Goal: Information Seeking & Learning: Learn about a topic

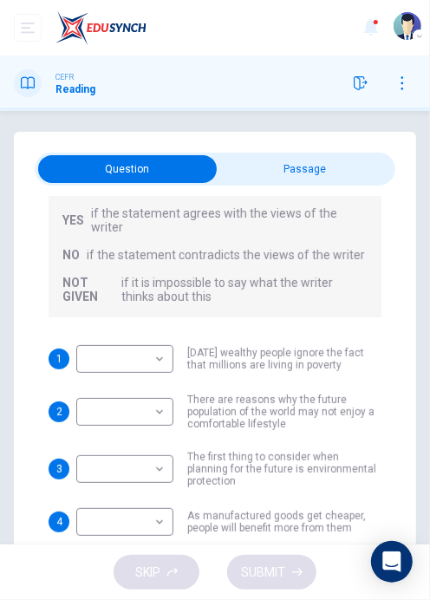
scroll to position [174, 0]
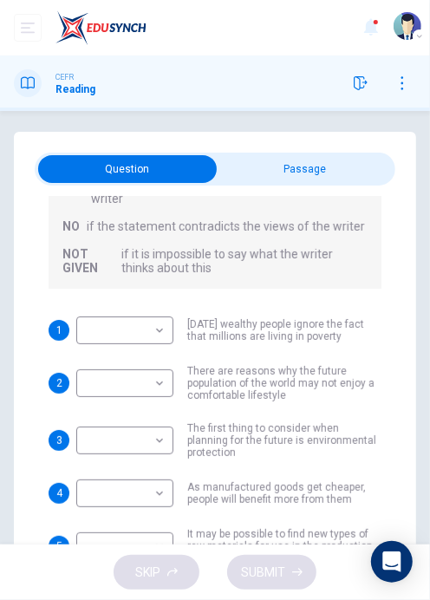
click at [291, 178] on input "checkbox" at bounding box center [127, 169] width 541 height 28
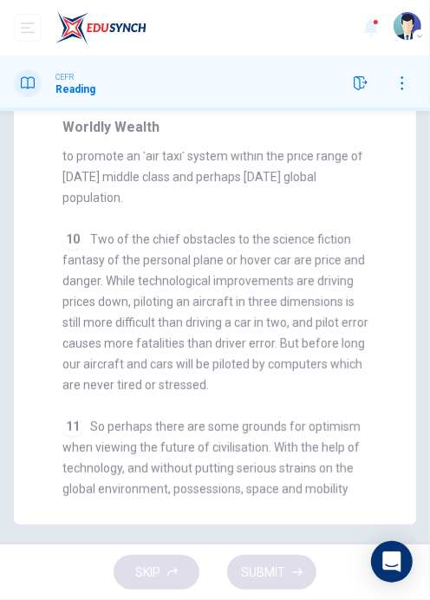
scroll to position [0, 0]
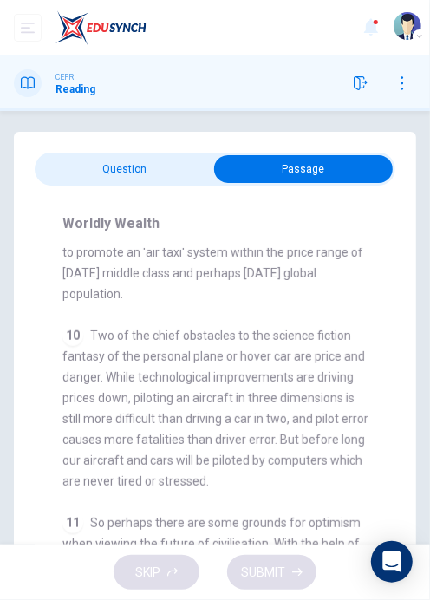
click at [89, 198] on div "Worldly Wealth CLICK TO ZOOM Click to Zoom 1 Can the future population of the w…" at bounding box center [215, 404] width 361 height 437
click at [90, 178] on input "checkbox" at bounding box center [303, 169] width 541 height 28
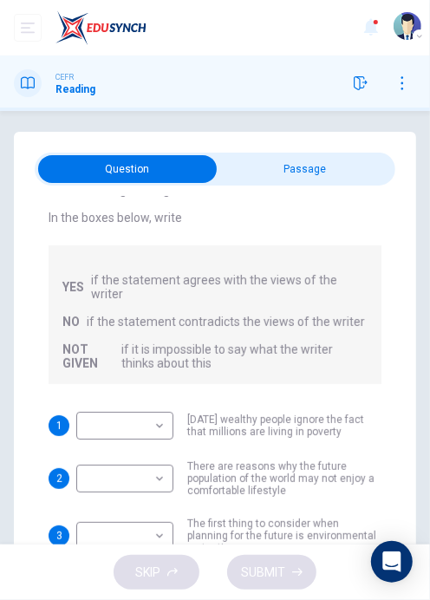
scroll to position [78, 0]
click at [356, 160] on input "checkbox" at bounding box center [127, 169] width 541 height 28
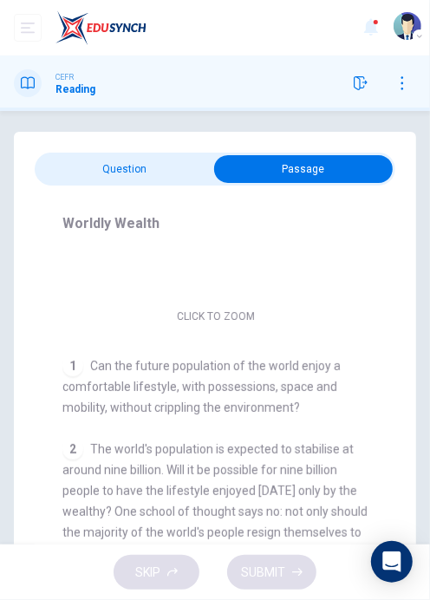
scroll to position [189, 0]
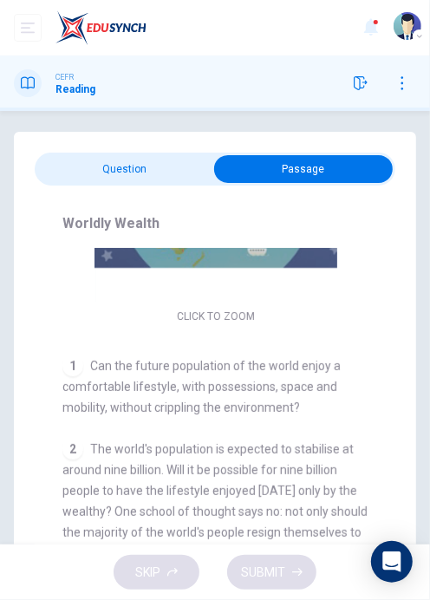
click at [76, 171] on input "checkbox" at bounding box center [303, 169] width 541 height 28
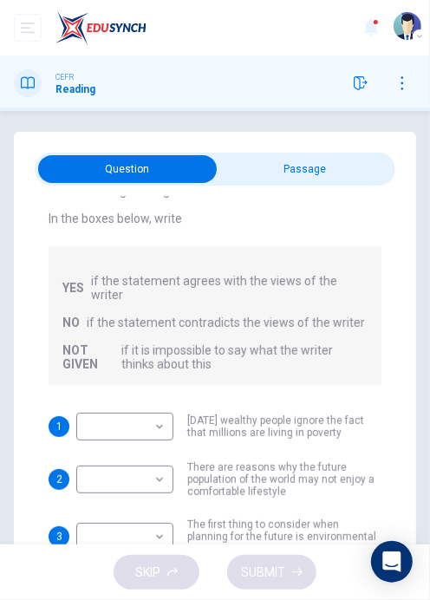
click at [332, 157] on input "checkbox" at bounding box center [127, 169] width 541 height 28
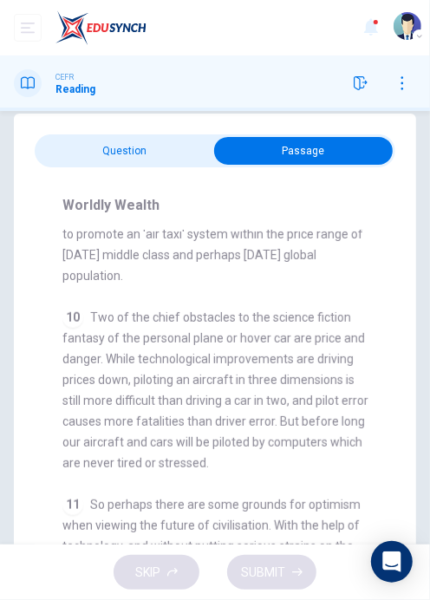
scroll to position [0, 0]
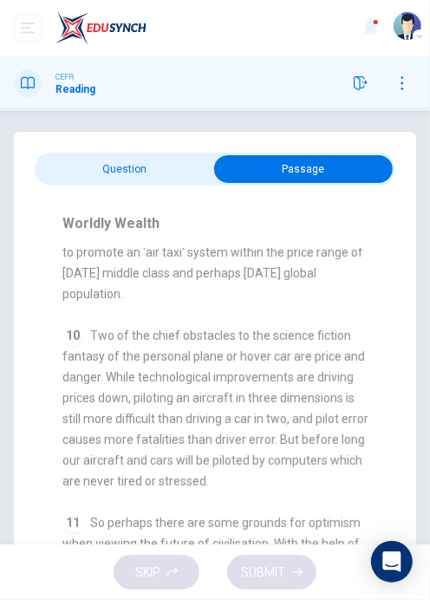
click at [95, 161] on input "checkbox" at bounding box center [303, 169] width 541 height 28
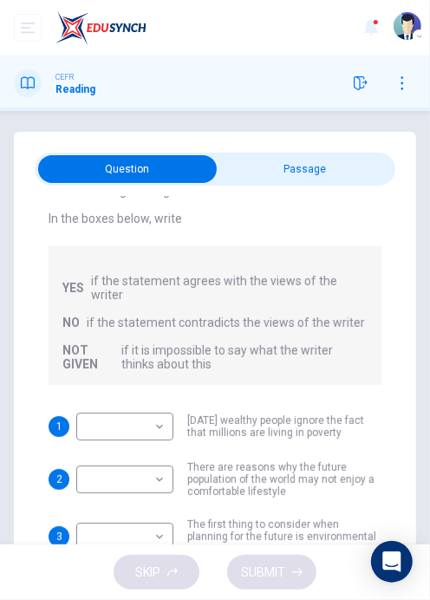
click at [81, 406] on body "Dashboard Practice Start a test Analysis NUR [PERSON_NAME] BAHRIN CEFR Reading …" at bounding box center [215, 300] width 430 height 600
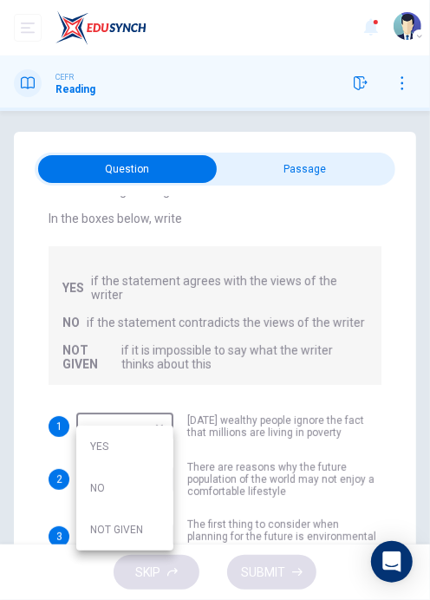
click at [23, 362] on div at bounding box center [215, 300] width 430 height 600
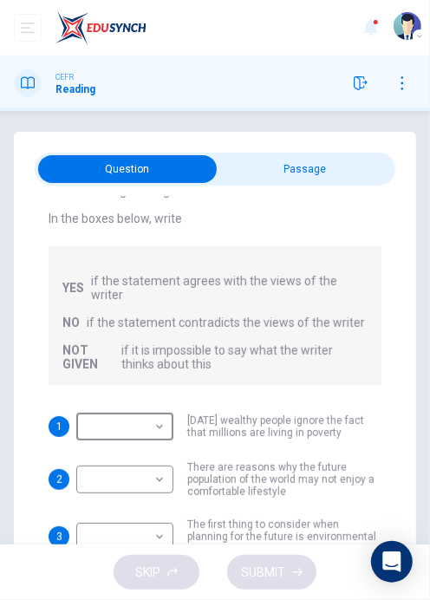
click at [243, 181] on input "checkbox" at bounding box center [127, 169] width 541 height 28
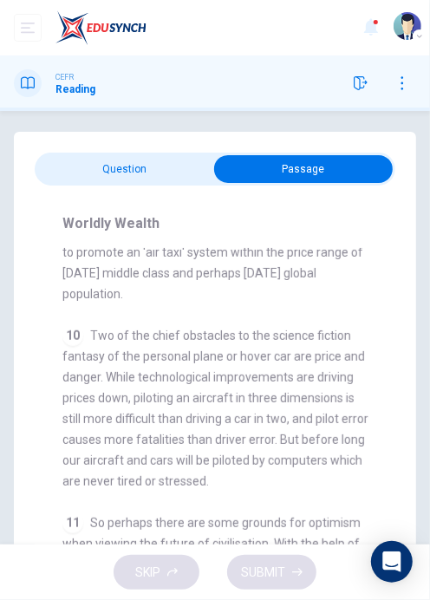
click at [154, 167] on input "checkbox" at bounding box center [303, 169] width 541 height 28
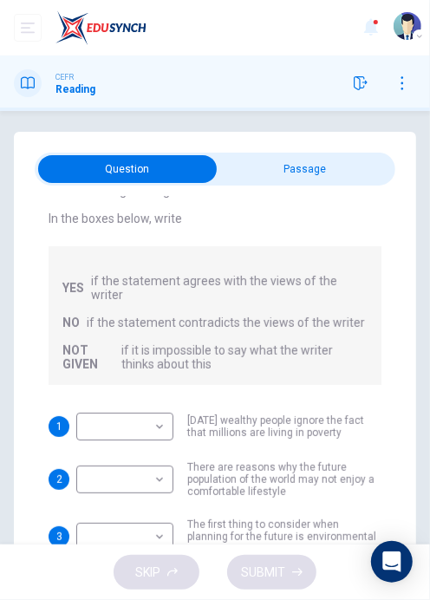
click at [150, 406] on body "Dashboard Practice Start a test Analysis NUR [PERSON_NAME] BAHRIN CEFR Reading …" at bounding box center [215, 300] width 430 height 600
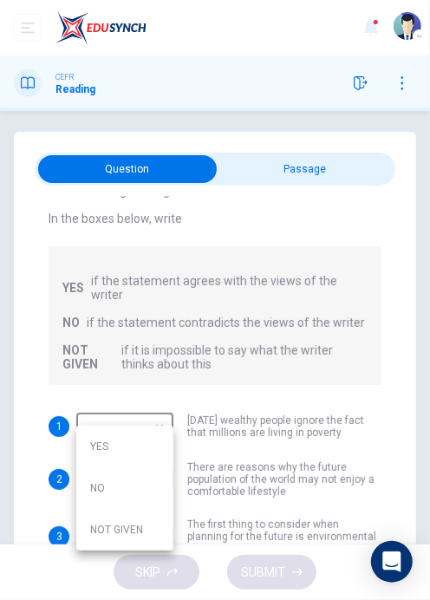
click at [60, 351] on div at bounding box center [215, 300] width 430 height 600
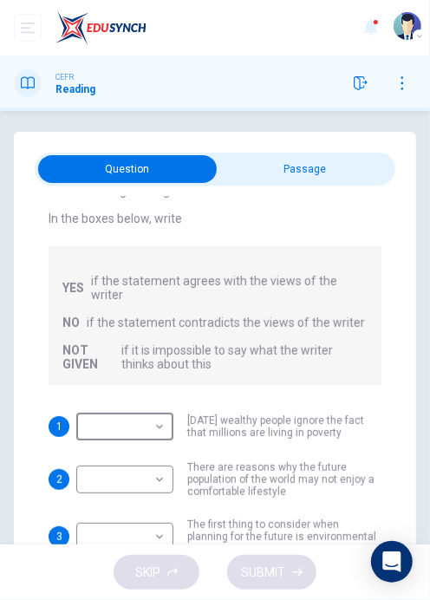
click at [229, 173] on input "checkbox" at bounding box center [127, 169] width 541 height 28
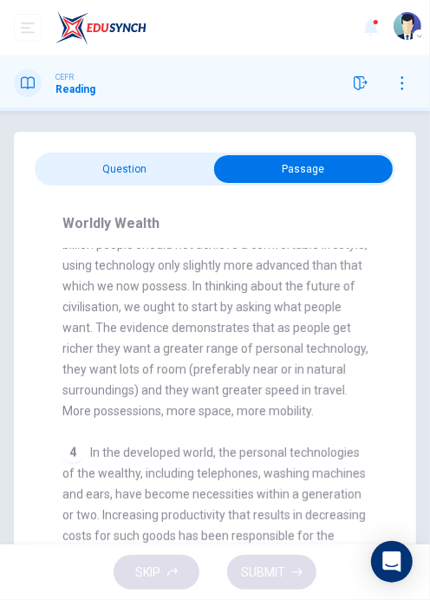
scroll to position [623, 0]
click at [59, 181] on input "checkbox" at bounding box center [303, 169] width 541 height 28
checkbox input "false"
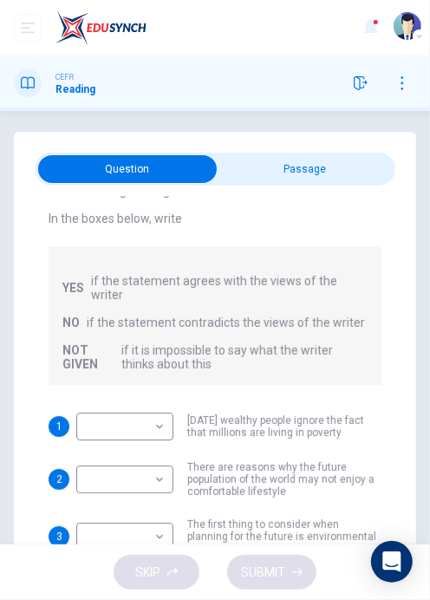
click at [113, 425] on body "Dashboard Practice Start a test Analysis NUR [PERSON_NAME] BAHRIN CEFR Reading …" at bounding box center [215, 300] width 430 height 600
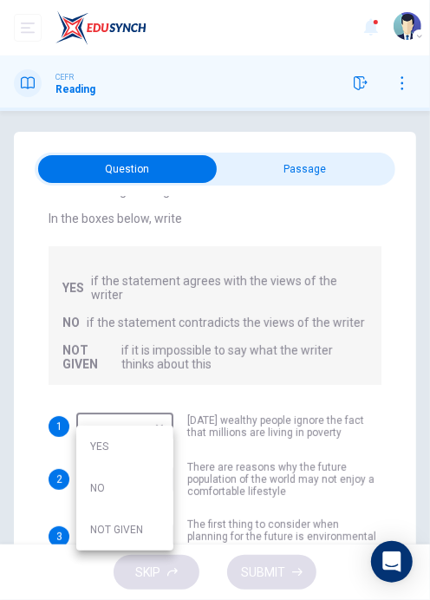
click at [110, 443] on li "YES" at bounding box center [124, 447] width 97 height 42
type input "YES"
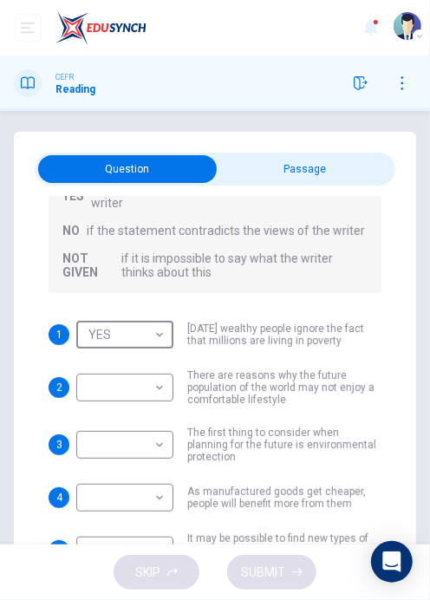
scroll to position [171, 0]
click at [154, 385] on body "Dashboard Practice Start a test Analysis NUR [PERSON_NAME] BAHRIN CEFR Reading …" at bounding box center [215, 300] width 430 height 600
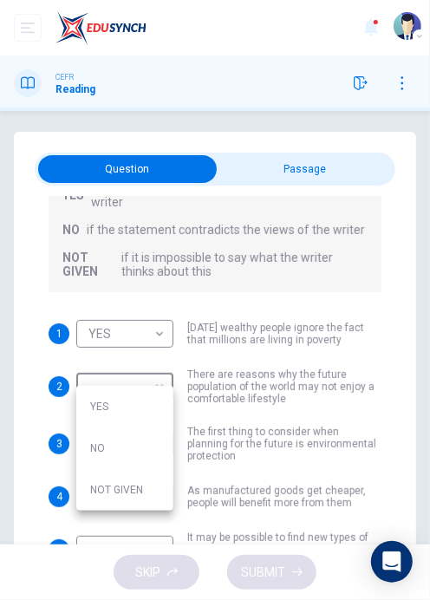
click at [101, 402] on li "YES" at bounding box center [124, 407] width 97 height 42
type input "YES"
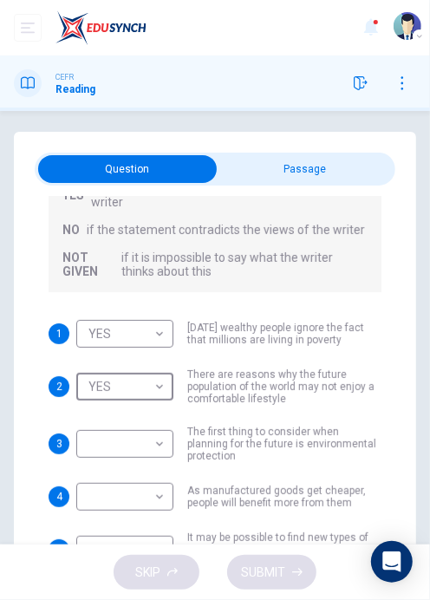
click at [94, 428] on body "Dashboard Practice Start a test Analysis NUR [PERSON_NAME] BAHRIN CEFR Reading …" at bounding box center [215, 300] width 430 height 600
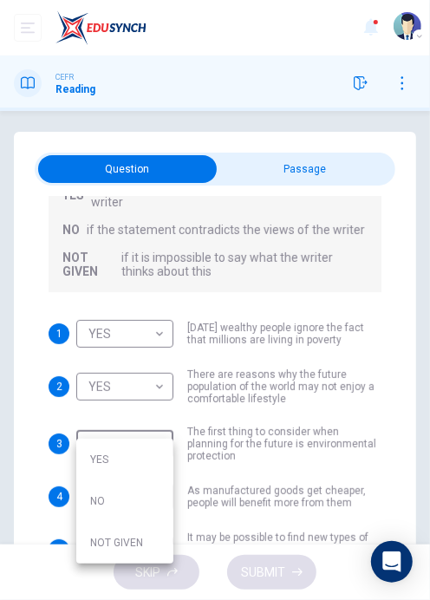
click at [91, 426] on div at bounding box center [215, 300] width 430 height 600
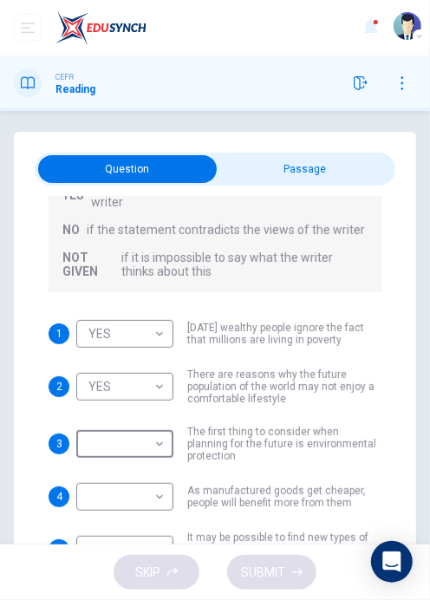
click at [93, 423] on body "Dashboard Practice Start a test Analysis NUR [PERSON_NAME] BAHRIN CEFR Reading …" at bounding box center [215, 300] width 430 height 600
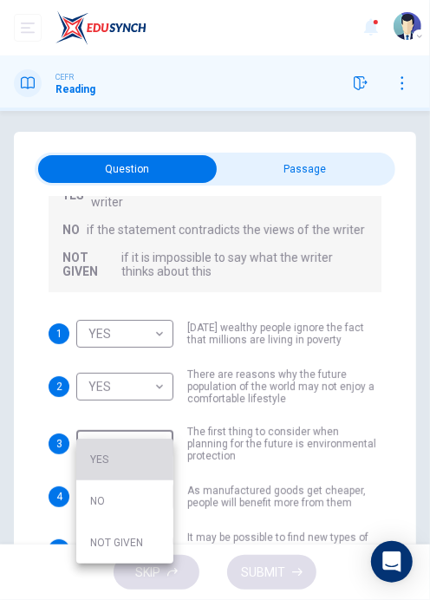
click at [103, 446] on li "YES" at bounding box center [124, 460] width 97 height 42
type input "YES"
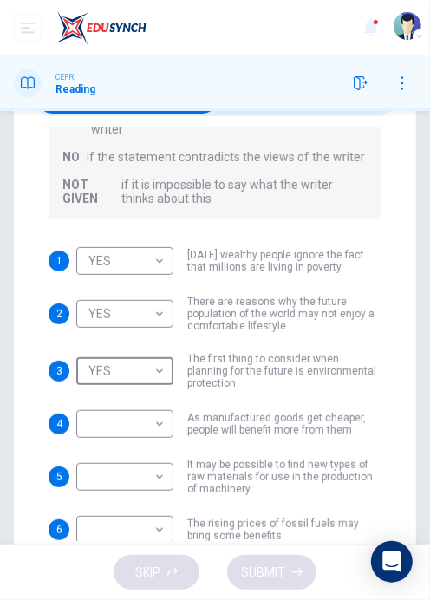
scroll to position [83, 0]
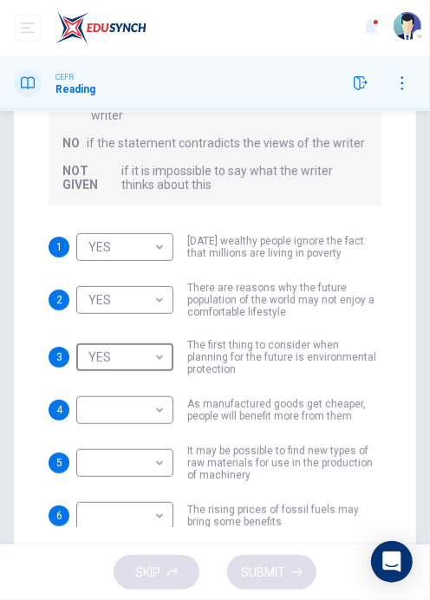
click at [81, 394] on body "Dashboard Practice Start a test Analysis NUR [PERSON_NAME] BAHRIN CEFR Reading …" at bounding box center [215, 300] width 430 height 600
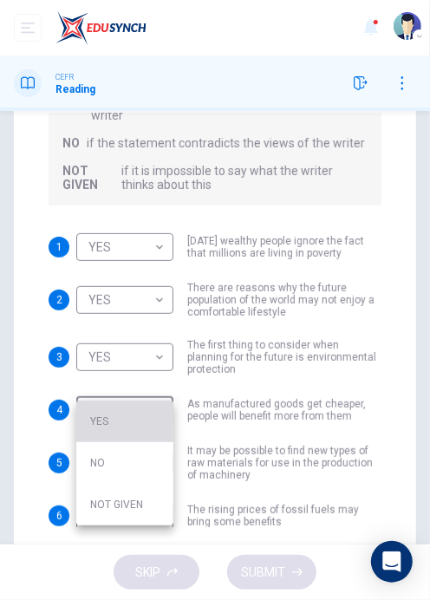
click at [99, 429] on li "YES" at bounding box center [124, 422] width 97 height 42
type input "YES"
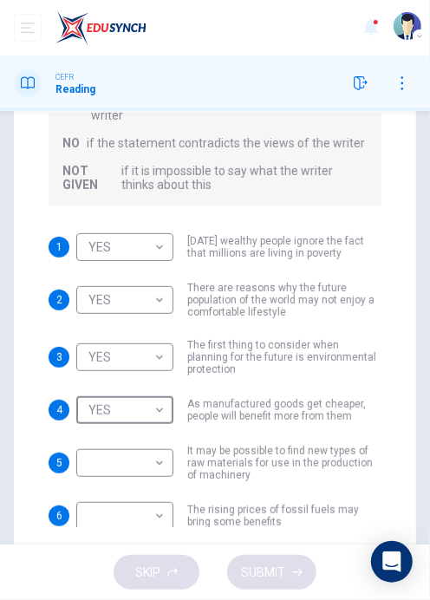
click at [109, 229] on body "Dashboard Practice Start a test Analysis NUR [PERSON_NAME] BAHRIN CEFR Reading …" at bounding box center [215, 300] width 430 height 600
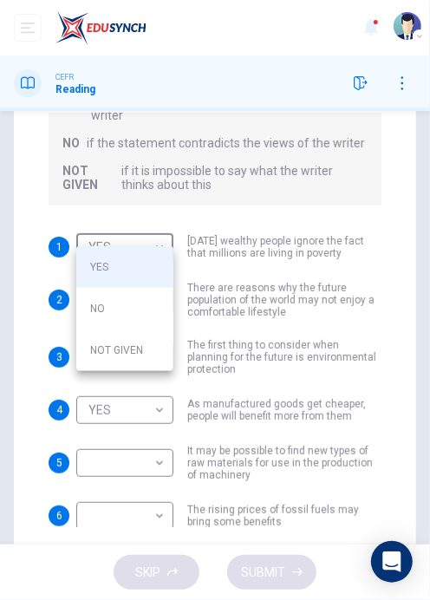
click at [109, 356] on li "NOT GIVEN" at bounding box center [124, 351] width 97 height 42
type input "NOT GIVEN"
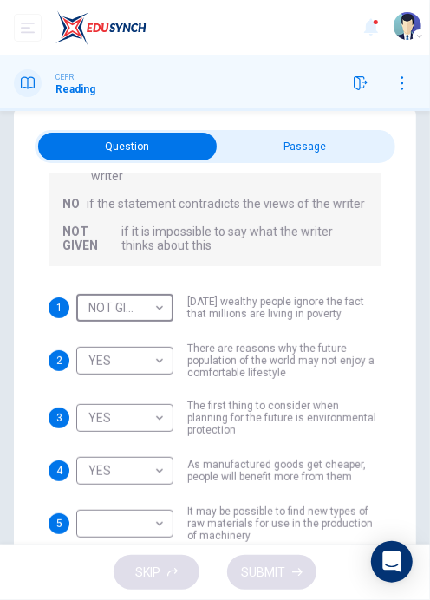
scroll to position [0, 0]
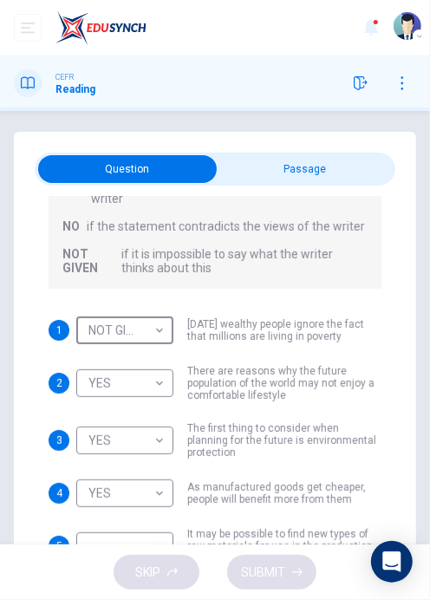
click at [243, 167] on input "checkbox" at bounding box center [127, 169] width 541 height 28
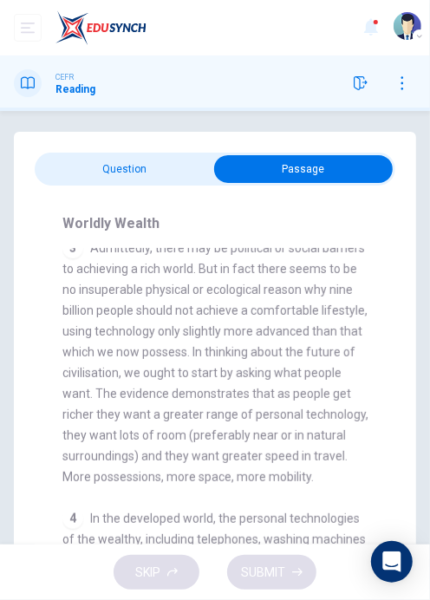
scroll to position [561, 0]
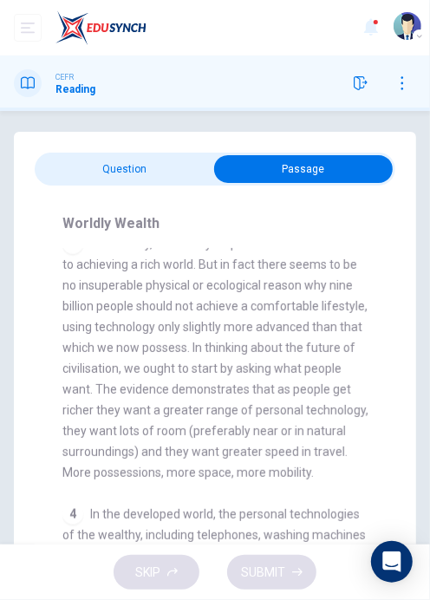
click at [97, 168] on input "checkbox" at bounding box center [303, 169] width 541 height 28
checkbox input "false"
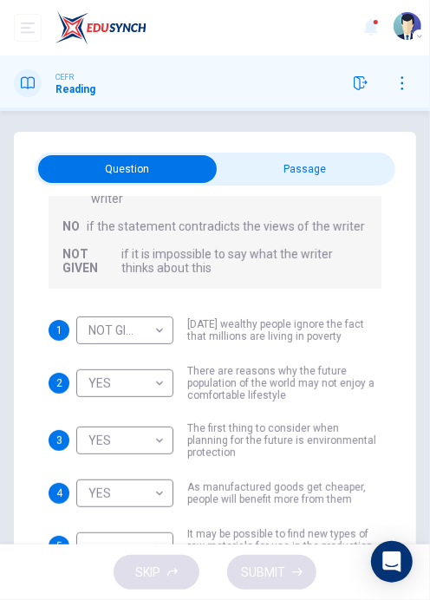
click at [95, 378] on body "Dashboard Practice Start a test Analysis NUR [PERSON_NAME] BAHRIN CEFR Reading …" at bounding box center [215, 300] width 430 height 600
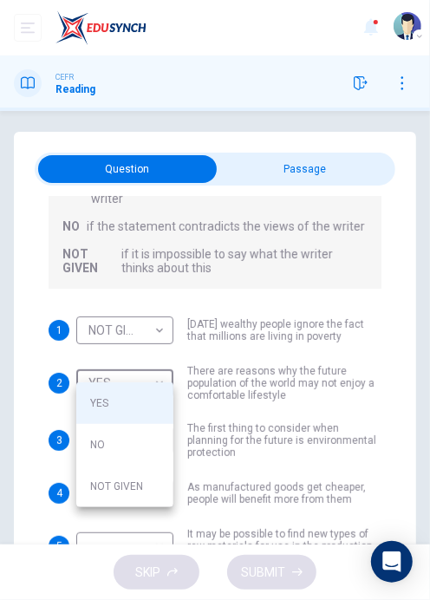
click at [90, 445] on li "NO" at bounding box center [124, 445] width 97 height 42
type input "NO"
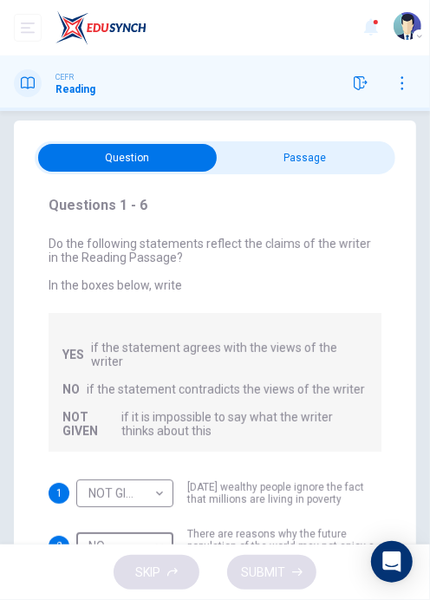
scroll to position [0, 0]
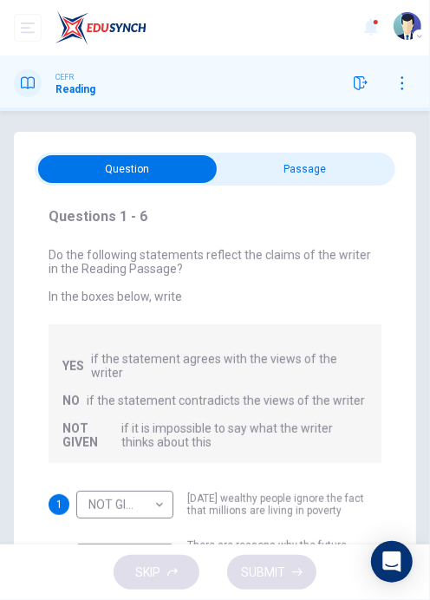
click at [232, 179] on input "checkbox" at bounding box center [127, 169] width 541 height 28
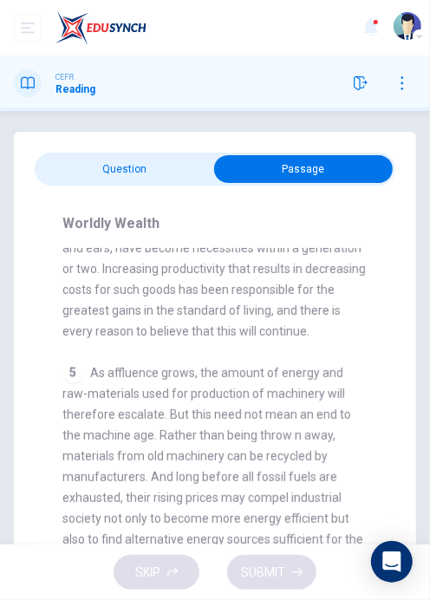
click at [59, 180] on input "checkbox" at bounding box center [303, 169] width 541 height 28
checkbox input "false"
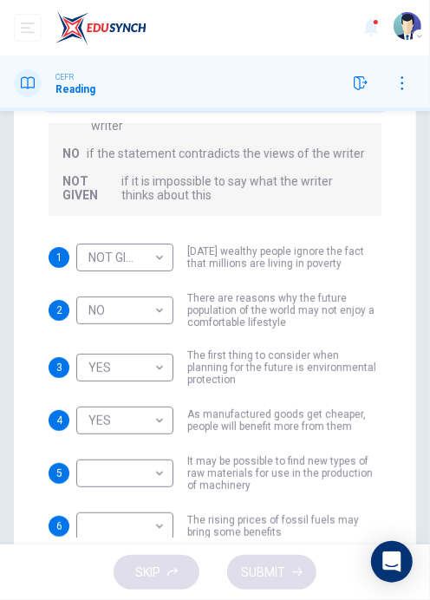
scroll to position [107, 0]
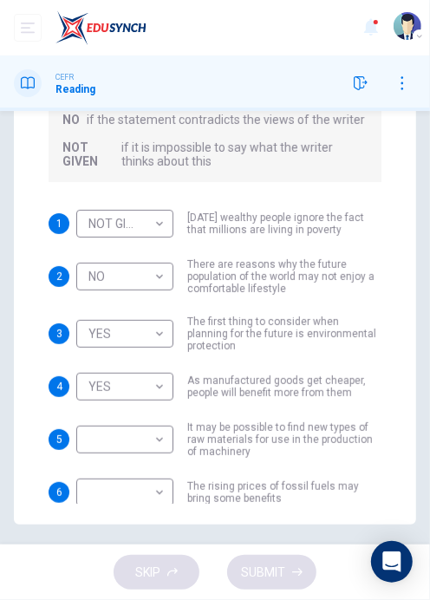
click at [104, 422] on body "Dashboard Practice Start a test Analysis NUR [PERSON_NAME] BAHRIN CEFR Reading …" at bounding box center [215, 300] width 430 height 600
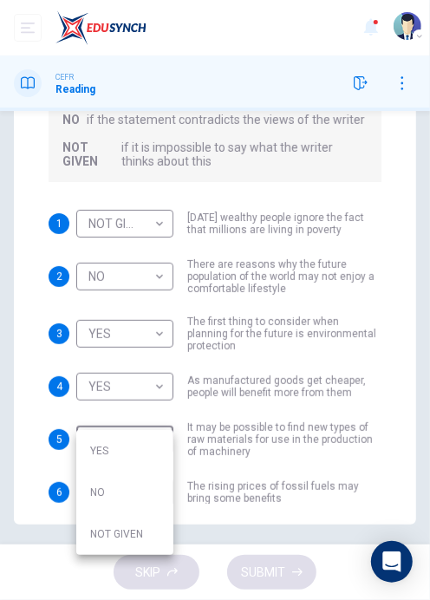
click at [98, 452] on li "YES" at bounding box center [124, 451] width 97 height 42
type input "YES"
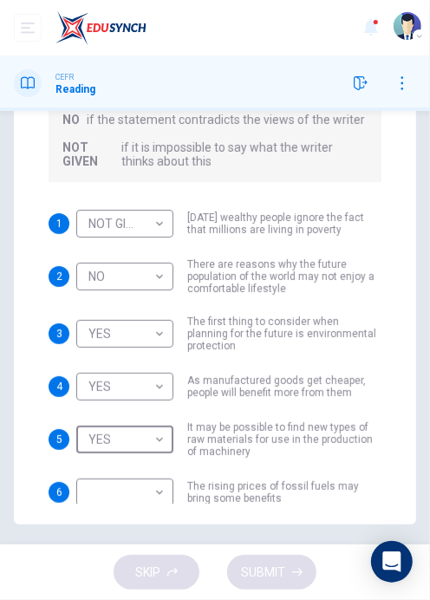
click at [99, 469] on body "Dashboard Practice Start a test Analysis NUR [PERSON_NAME] BAHRIN CEFR Reading …" at bounding box center [215, 300] width 430 height 600
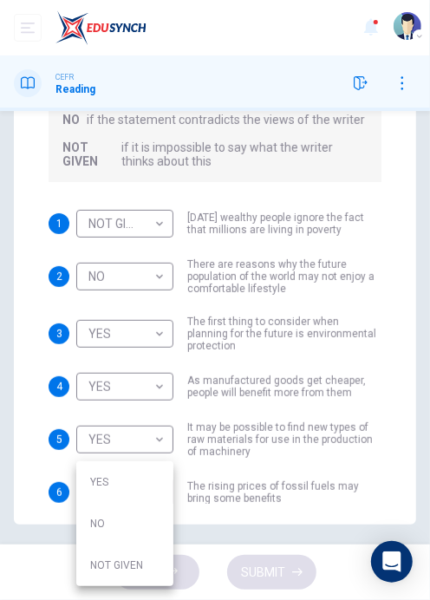
click at [18, 343] on div at bounding box center [215, 300] width 430 height 600
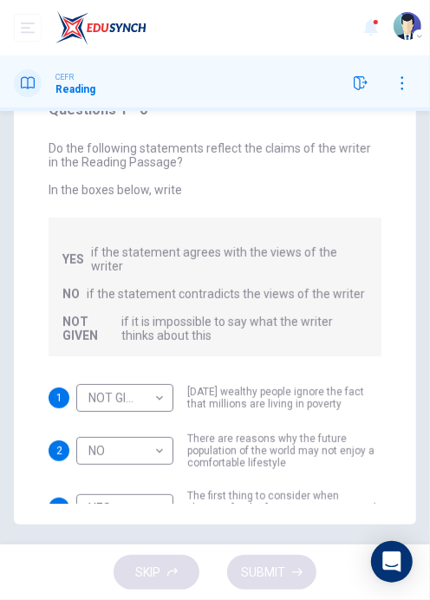
scroll to position [0, 0]
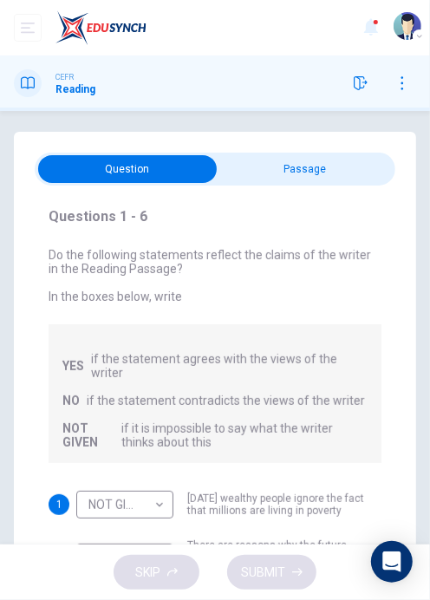
click at [222, 177] on input "checkbox" at bounding box center [127, 169] width 541 height 28
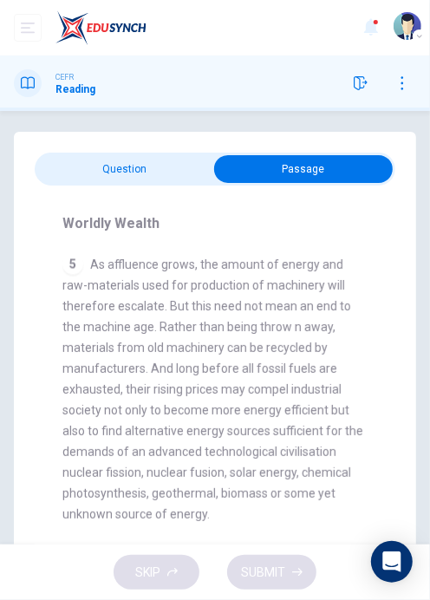
scroll to position [979, 0]
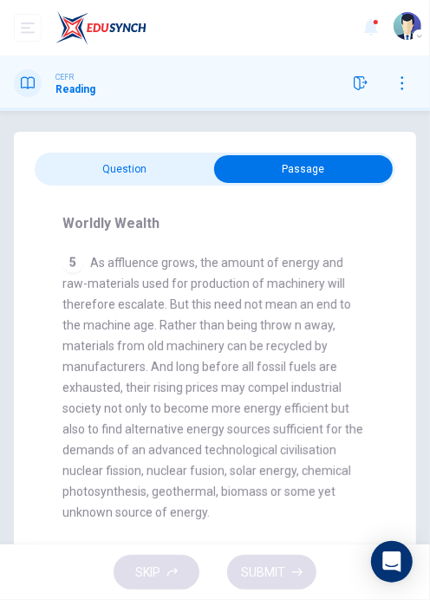
click at [140, 171] on input "checkbox" at bounding box center [303, 169] width 541 height 28
checkbox input "false"
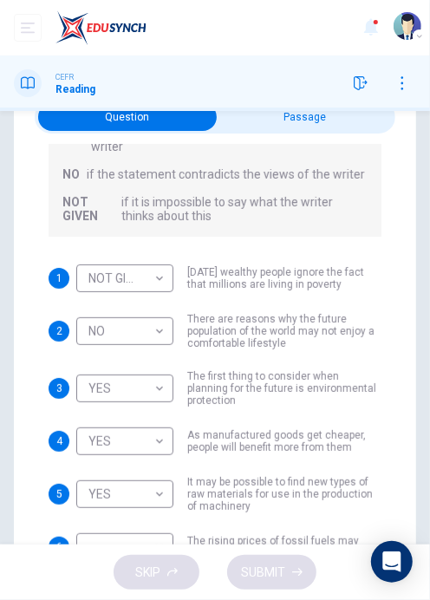
scroll to position [107, 0]
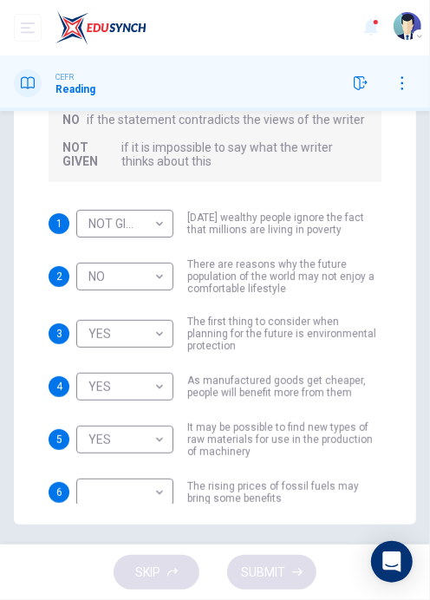
click at [99, 480] on body "Dashboard Practice Start a test Analysis NUR [PERSON_NAME] BAHRIN CEFR Reading …" at bounding box center [215, 300] width 430 height 600
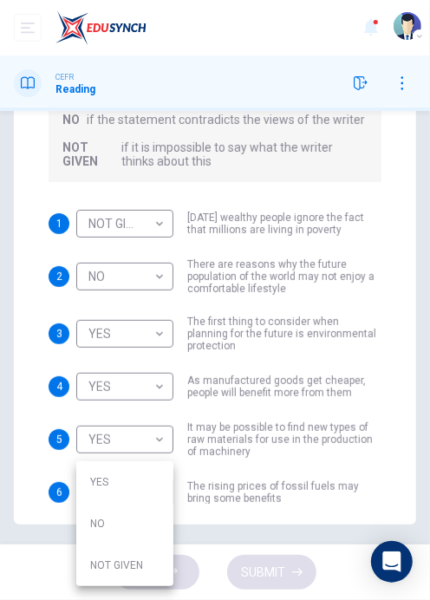
click at [96, 475] on li "YES" at bounding box center [124, 482] width 97 height 42
type input "YES"
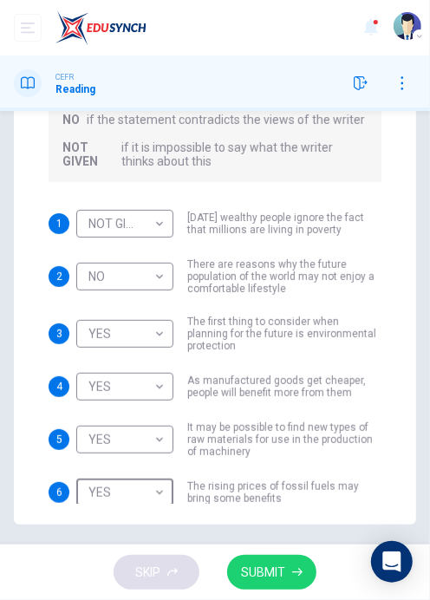
click at [245, 566] on span "SUBMIT" at bounding box center [263, 573] width 44 height 22
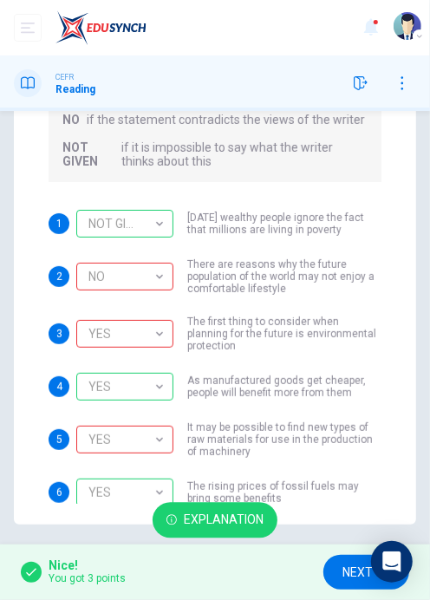
click at [103, 258] on div "NO" at bounding box center [121, 276] width 91 height 49
click at [96, 317] on div "YES" at bounding box center [121, 334] width 91 height 49
click at [82, 260] on div "NO" at bounding box center [121, 276] width 91 height 49
click at [112, 423] on div "YES" at bounding box center [121, 439] width 91 height 49
click at [327, 576] on button "NEXT" at bounding box center [367, 573] width 86 height 36
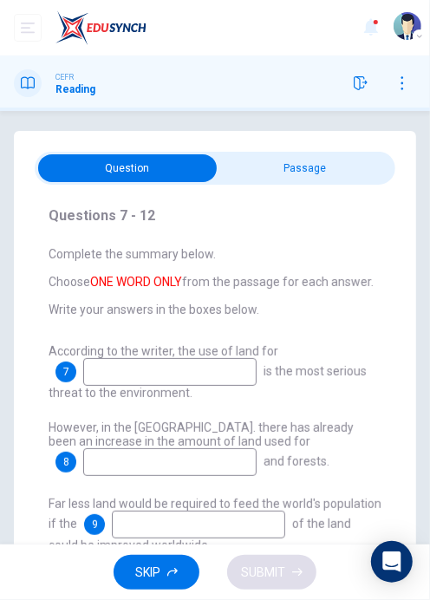
scroll to position [0, 0]
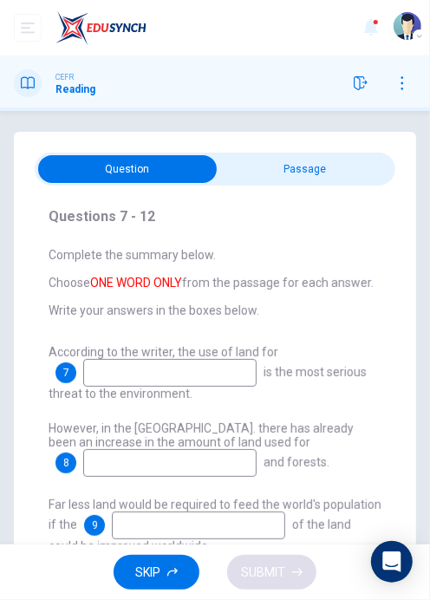
click at [261, 155] on input "checkbox" at bounding box center [127, 169] width 541 height 28
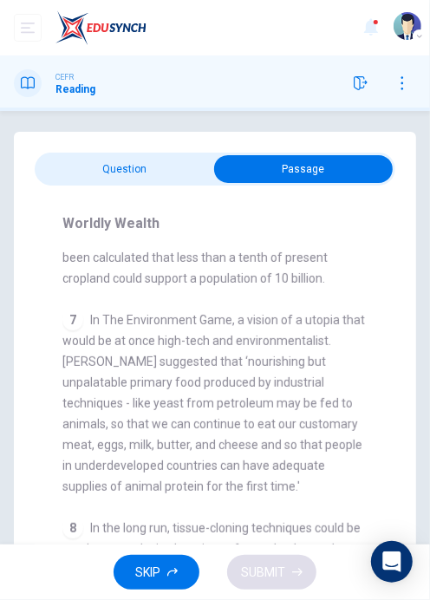
scroll to position [1586, 0]
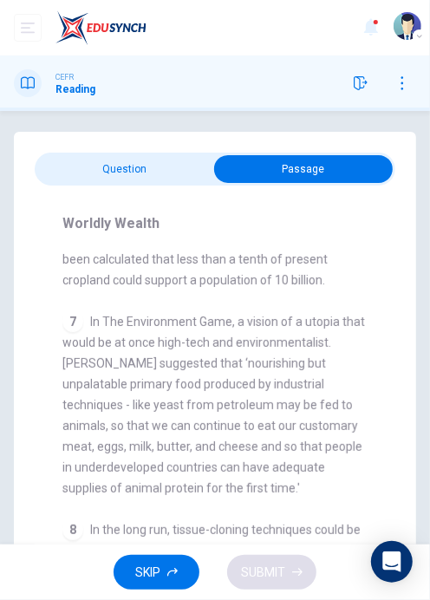
click at [49, 172] on input "checkbox" at bounding box center [303, 169] width 541 height 28
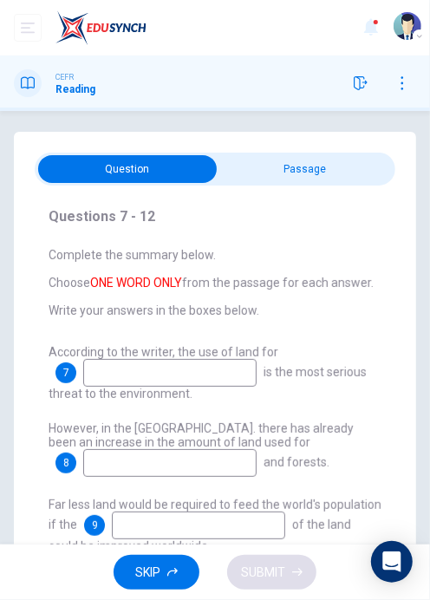
click at [356, 155] on input "checkbox" at bounding box center [127, 169] width 541 height 28
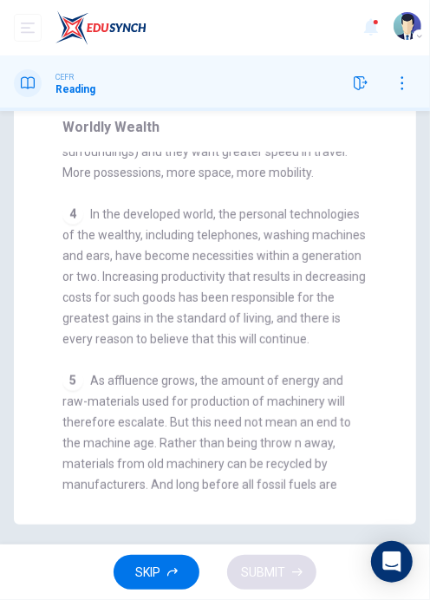
scroll to position [0, 0]
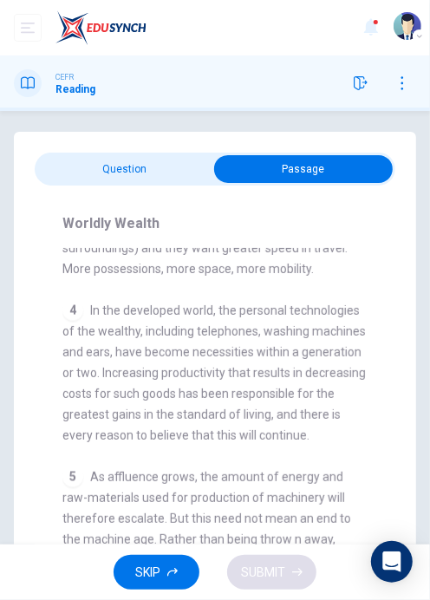
click at [88, 178] on input "checkbox" at bounding box center [303, 169] width 541 height 28
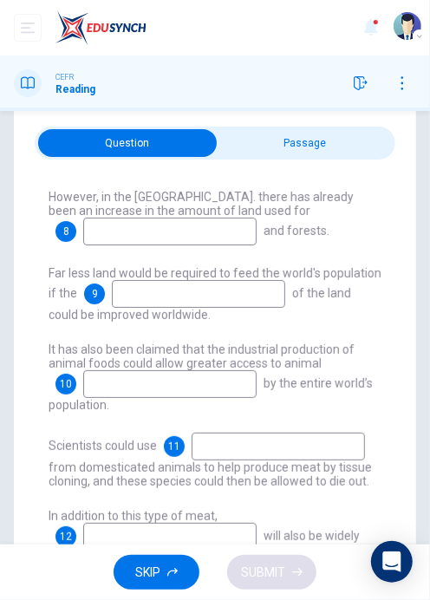
scroll to position [25, 0]
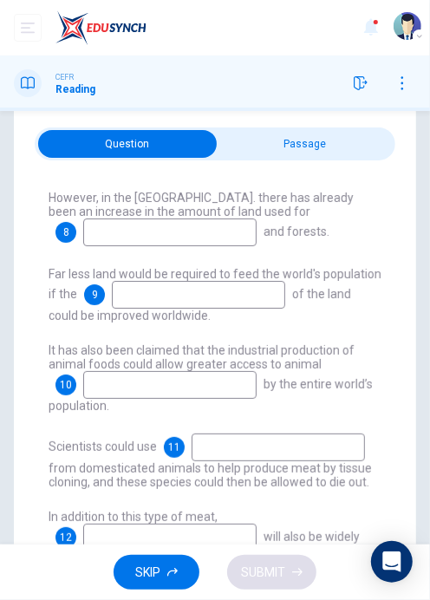
click at [361, 151] on input "checkbox" at bounding box center [127, 144] width 541 height 28
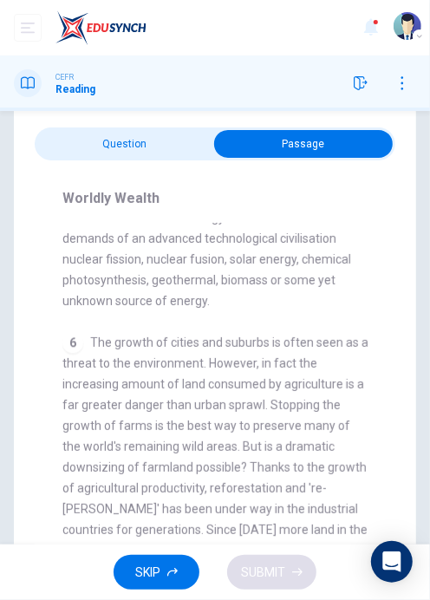
scroll to position [1174, 0]
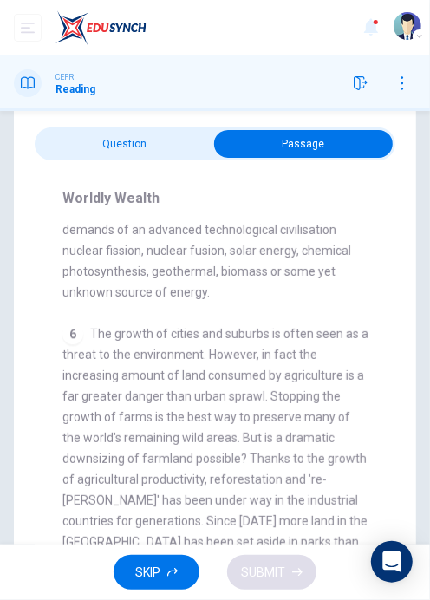
click at [105, 154] on input "checkbox" at bounding box center [303, 144] width 541 height 28
checkbox input "false"
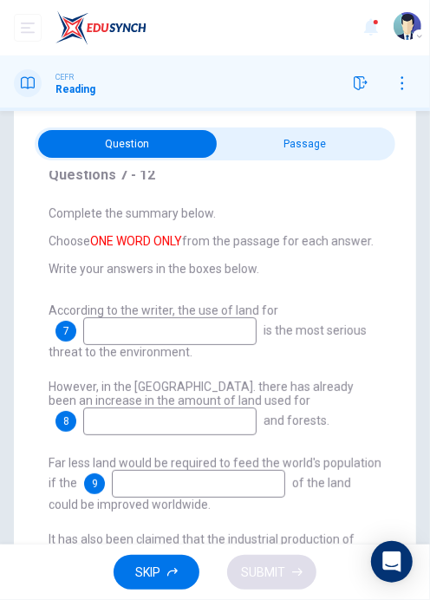
scroll to position [16, 0]
click at [102, 334] on input at bounding box center [169, 331] width 173 height 28
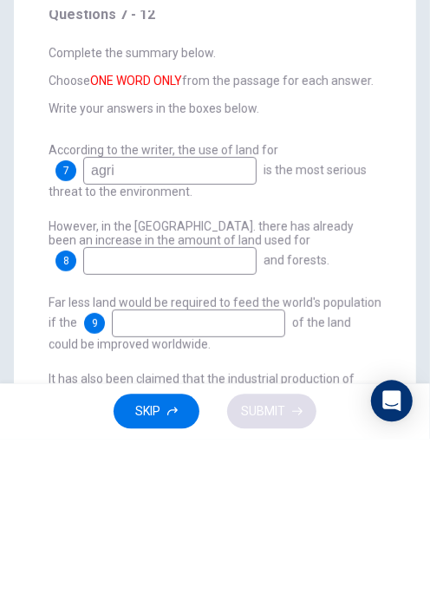
type input "agriculture"
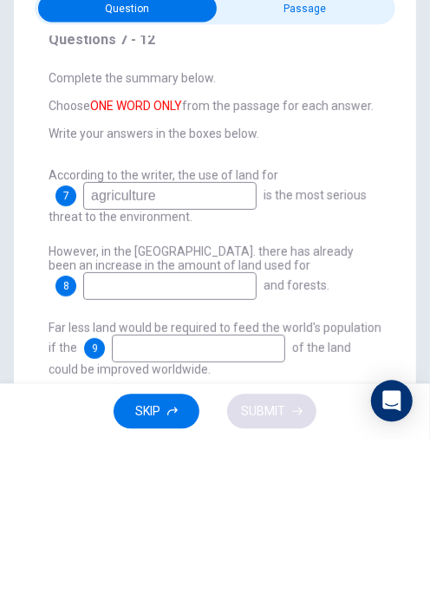
scroll to position [1, 0]
click at [240, 178] on input "checkbox" at bounding box center [127, 168] width 541 height 28
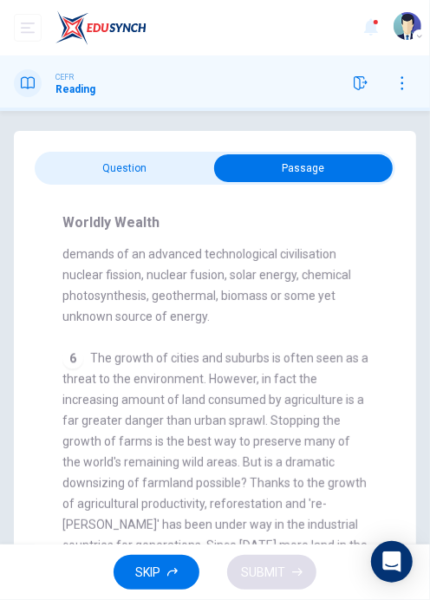
click at [71, 180] on input "checkbox" at bounding box center [303, 168] width 541 height 28
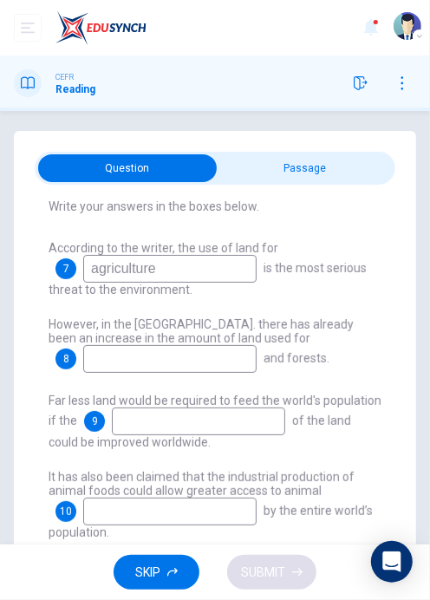
scroll to position [101, 0]
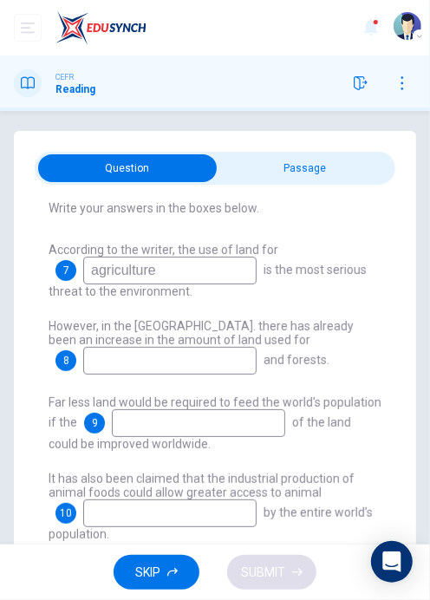
click at [357, 158] on input "checkbox" at bounding box center [127, 168] width 541 height 28
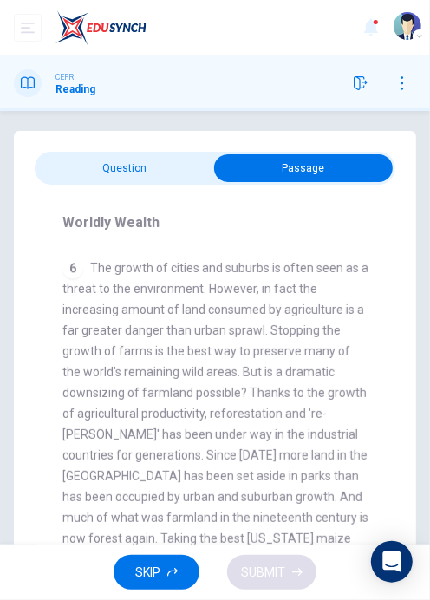
scroll to position [1266, 0]
click at [65, 203] on div "Worldly Wealth CLICK TO ZOOM Click to Zoom 1 Can the future population of the w…" at bounding box center [215, 403] width 361 height 437
click at [48, 162] on input "checkbox" at bounding box center [303, 168] width 541 height 28
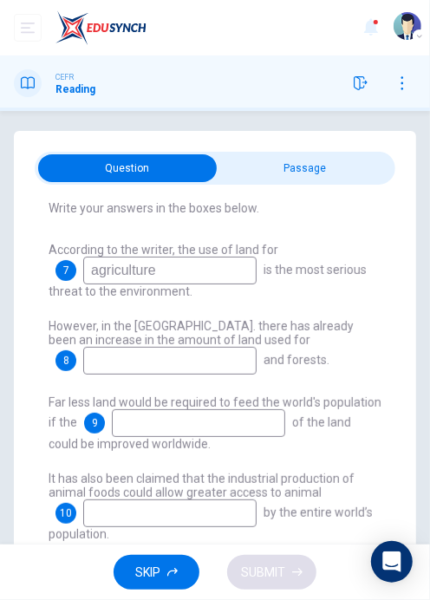
click at [363, 154] on input "checkbox" at bounding box center [127, 168] width 541 height 28
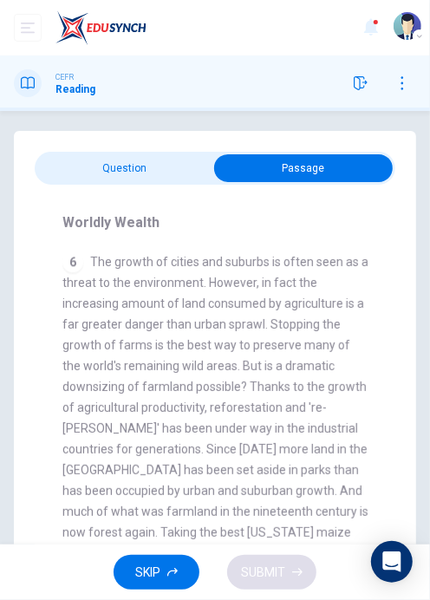
scroll to position [1271, 0]
click at [43, 166] on input "checkbox" at bounding box center [303, 168] width 541 height 28
checkbox input "false"
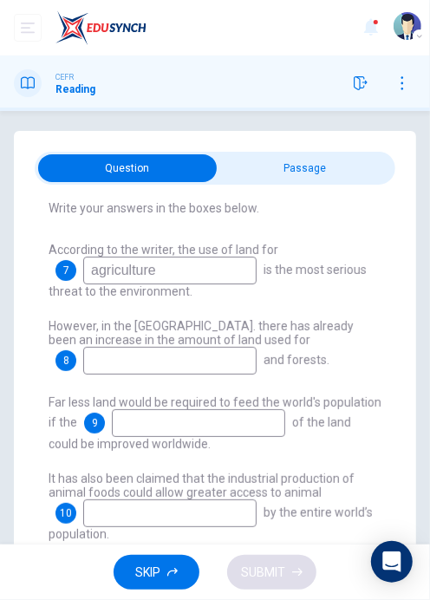
click at [104, 363] on input at bounding box center [169, 361] width 173 height 28
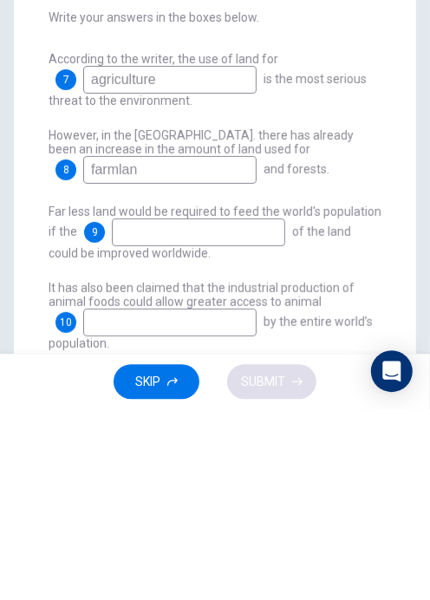
type input "farmland"
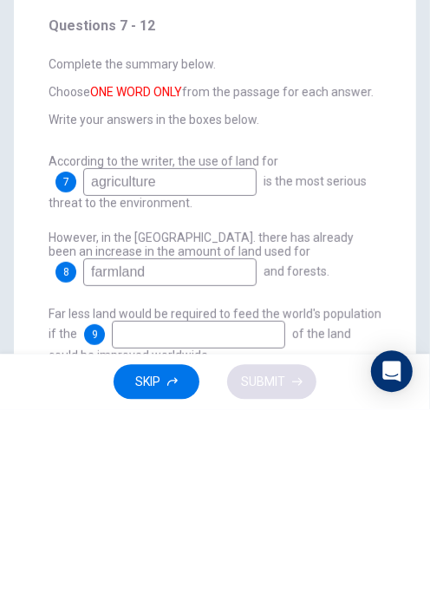
scroll to position [1, 0]
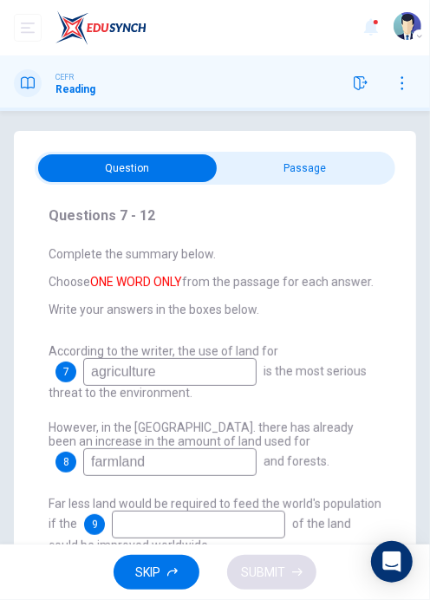
click at [323, 170] on input "checkbox" at bounding box center [127, 168] width 541 height 28
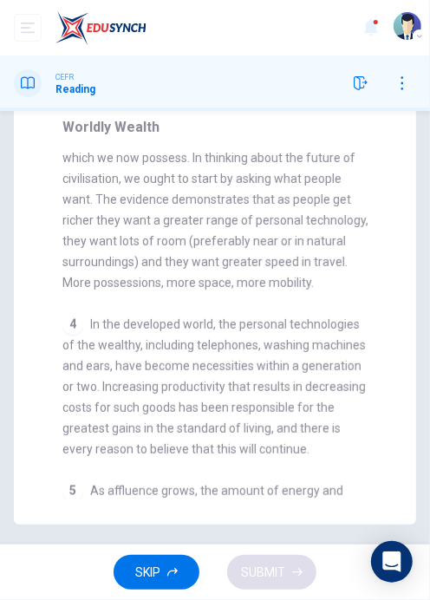
scroll to position [0, 0]
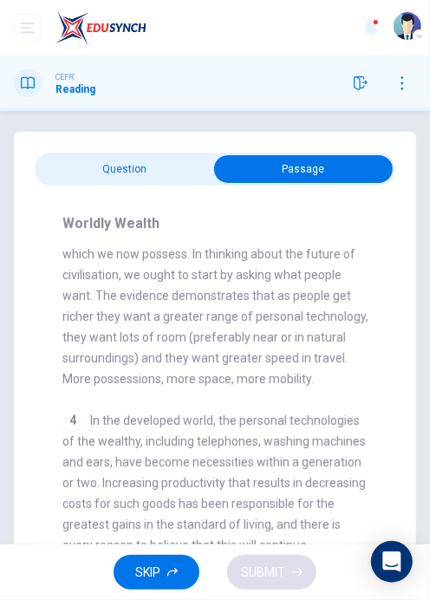
click at [56, 170] on input "checkbox" at bounding box center [303, 169] width 541 height 28
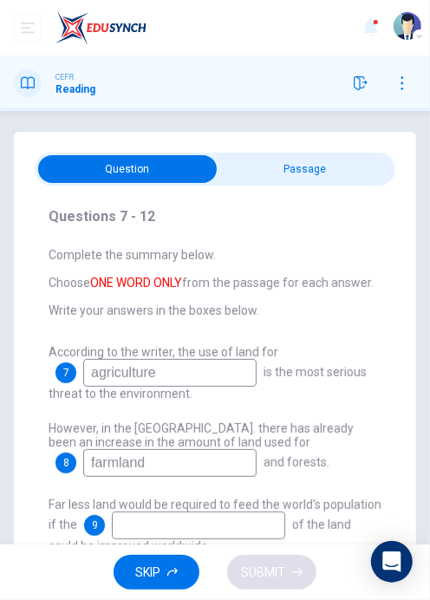
click at [305, 200] on div "Questions 7 - 12 Complete the summary below. Choose ONE WORD ONLY from the pass…" at bounding box center [215, 501] width 361 height 611
click at [359, 164] on input "checkbox" at bounding box center [127, 169] width 541 height 28
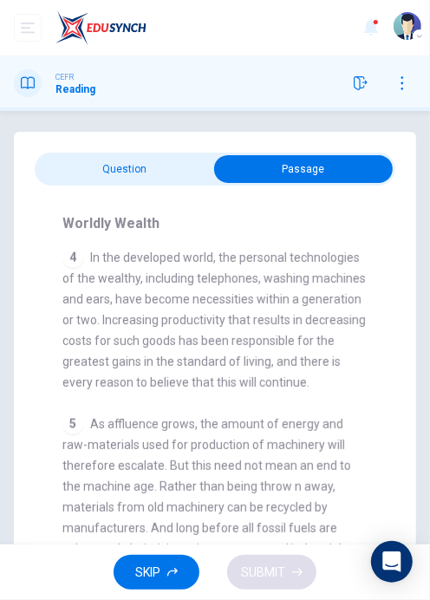
scroll to position [819, 0]
click at [160, 178] on input "checkbox" at bounding box center [303, 169] width 541 height 28
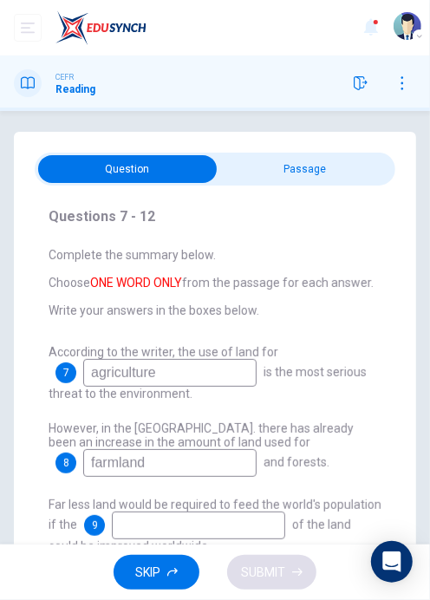
click at [309, 180] on input "checkbox" at bounding box center [127, 169] width 541 height 28
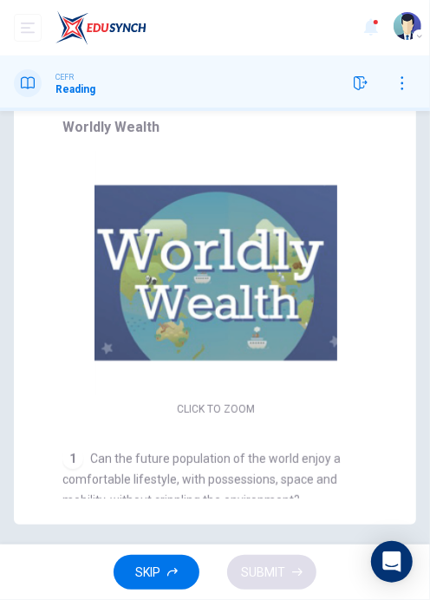
scroll to position [0, 0]
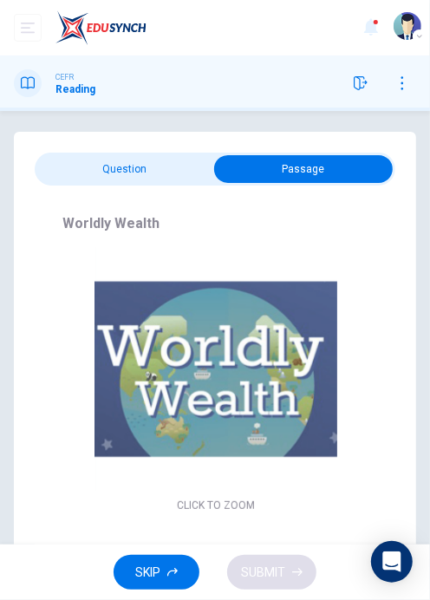
click at [158, 173] on input "checkbox" at bounding box center [303, 169] width 541 height 28
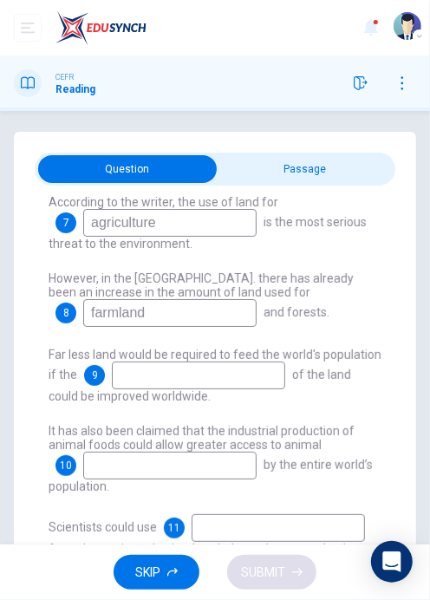
scroll to position [154, 0]
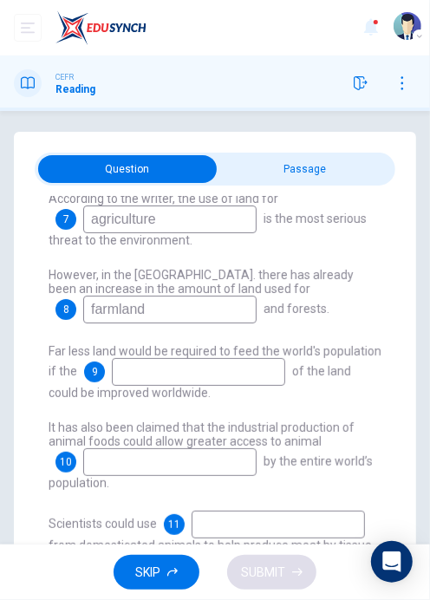
click at [298, 176] on input "checkbox" at bounding box center [127, 169] width 541 height 28
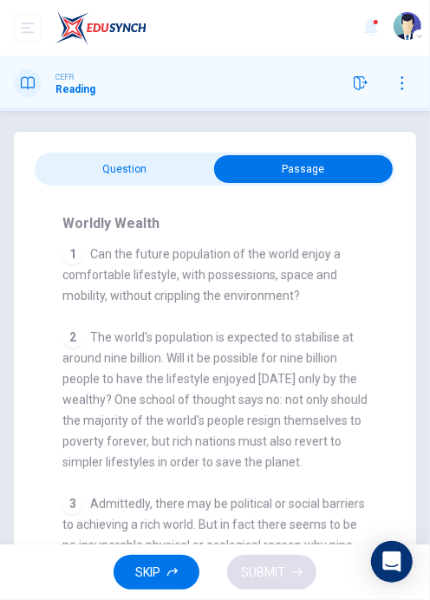
scroll to position [301, 0]
click at [98, 167] on input "checkbox" at bounding box center [303, 169] width 541 height 28
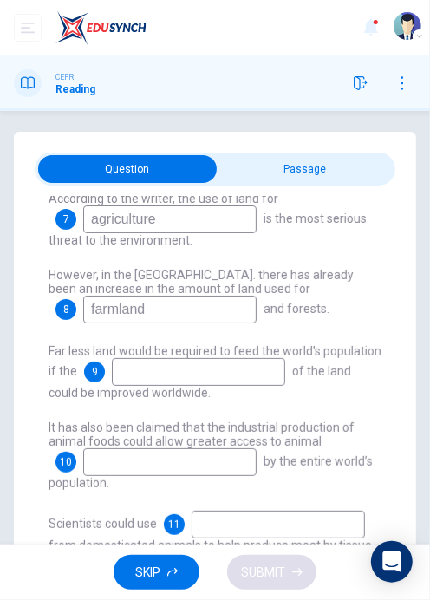
click at [320, 164] on input "checkbox" at bounding box center [127, 169] width 541 height 28
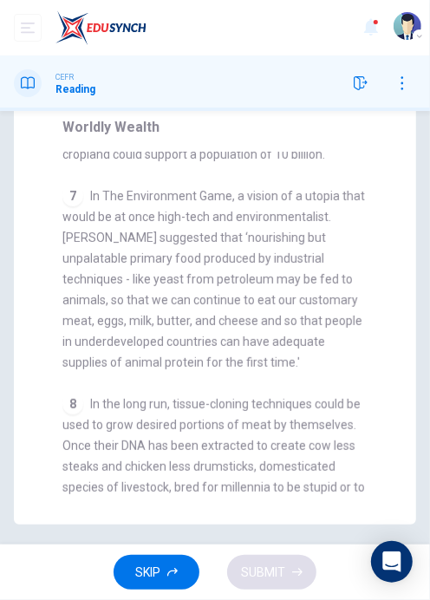
scroll to position [1616, 0]
click at [146, 580] on span "SKIP" at bounding box center [147, 573] width 25 height 22
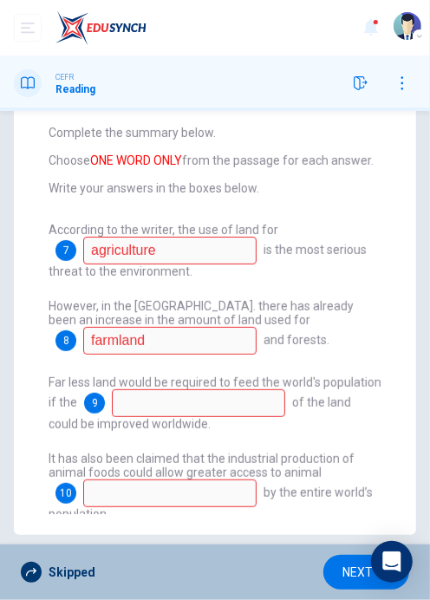
scroll to position [0, 0]
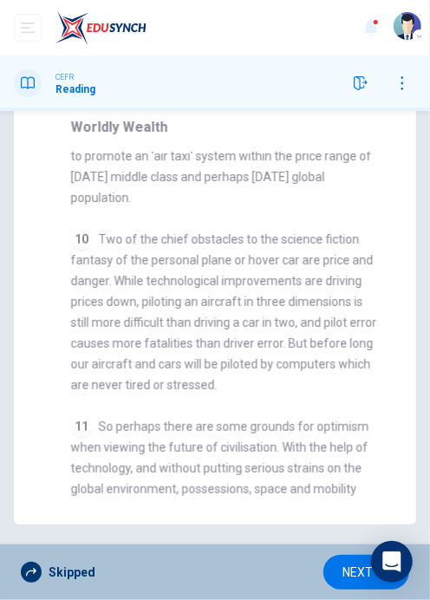
checkbox input "false"
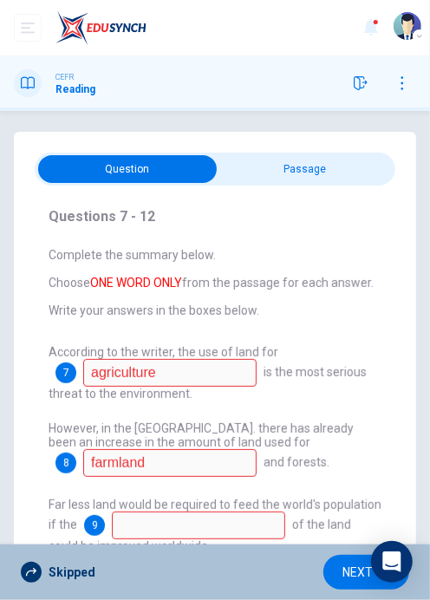
click at [252, 345] on span "According to the writer, the use of land for" at bounding box center [164, 352] width 230 height 14
click at [371, 573] on span "NEXT" at bounding box center [358, 573] width 30 height 22
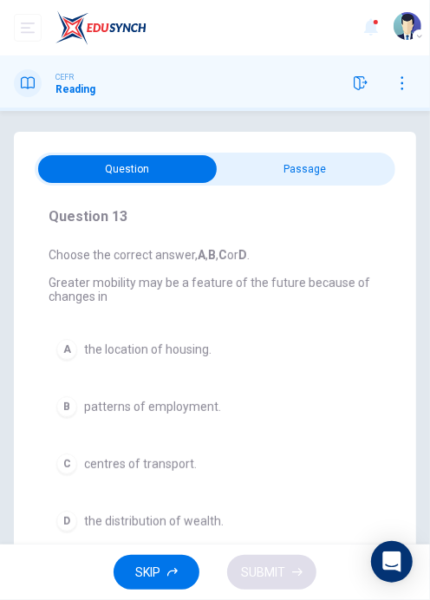
scroll to position [54, 0]
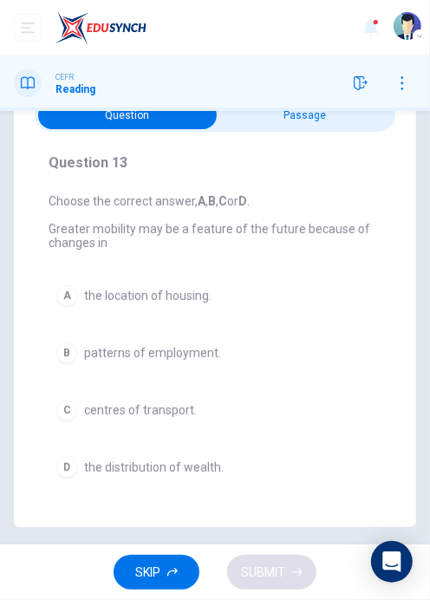
click at [338, 126] on input "checkbox" at bounding box center [127, 115] width 541 height 28
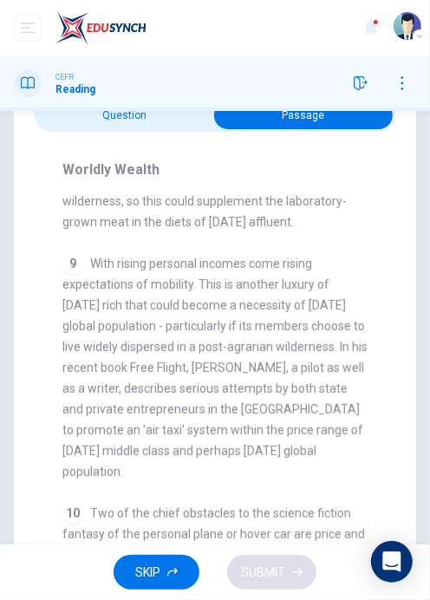
scroll to position [2053, 0]
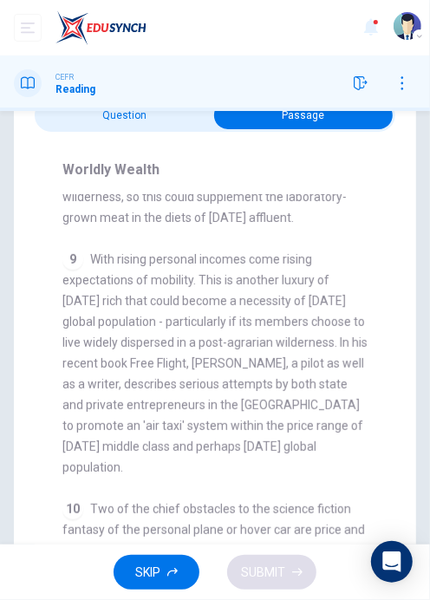
click at [113, 128] on input "checkbox" at bounding box center [303, 115] width 541 height 28
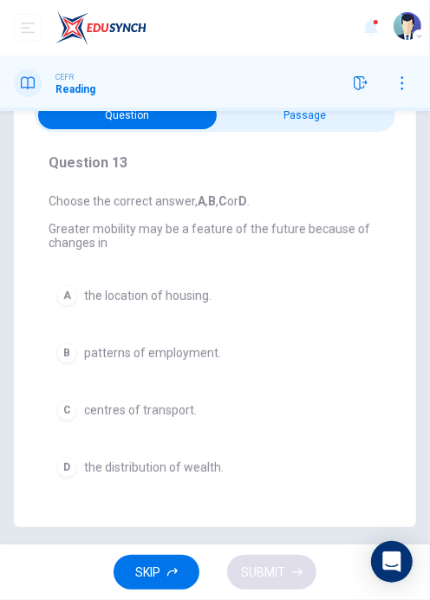
click at [49, 294] on button "A the location of housing." at bounding box center [215, 296] width 333 height 36
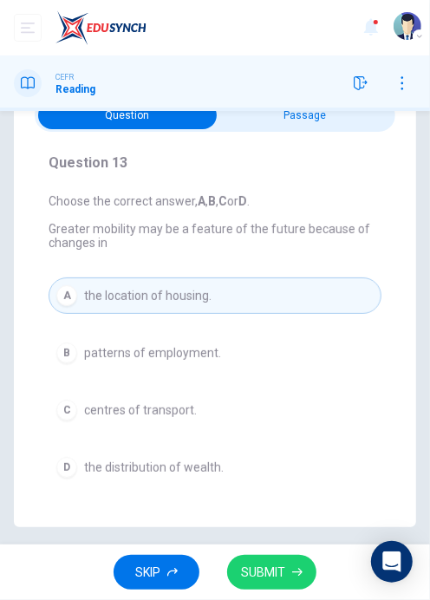
click at [255, 573] on span "SUBMIT" at bounding box center [263, 573] width 44 height 22
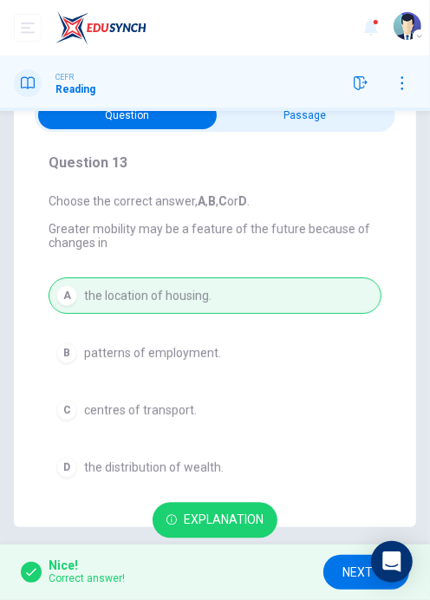
click at [363, 575] on span "NEXT" at bounding box center [358, 573] width 30 height 22
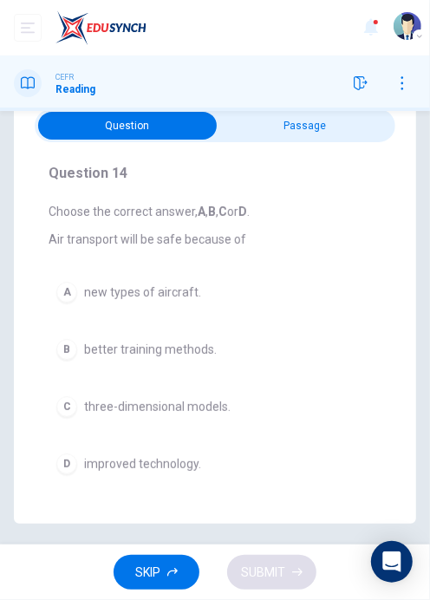
scroll to position [41, 0]
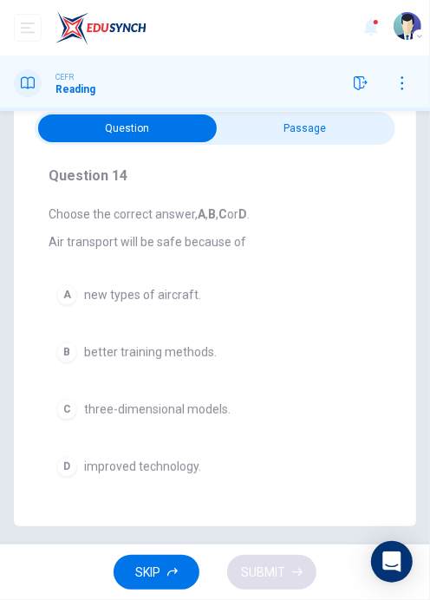
click at [264, 114] on input "checkbox" at bounding box center [127, 128] width 541 height 28
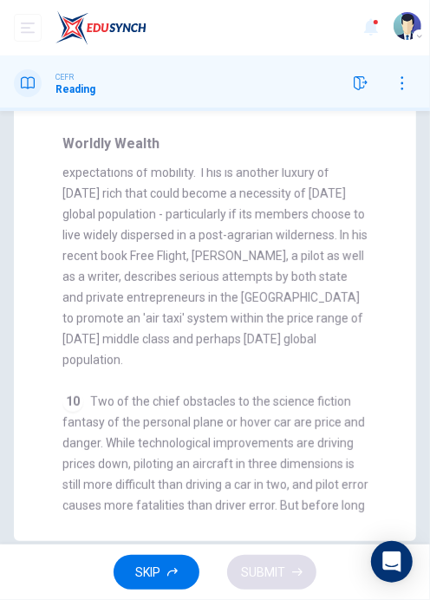
scroll to position [96, 0]
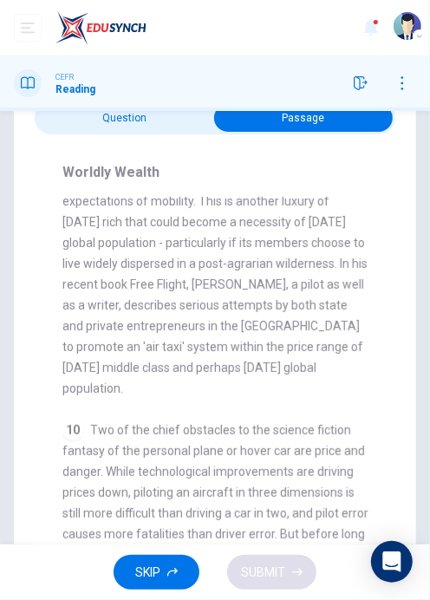
click at [56, 128] on input "checkbox" at bounding box center [303, 118] width 541 height 28
checkbox input "false"
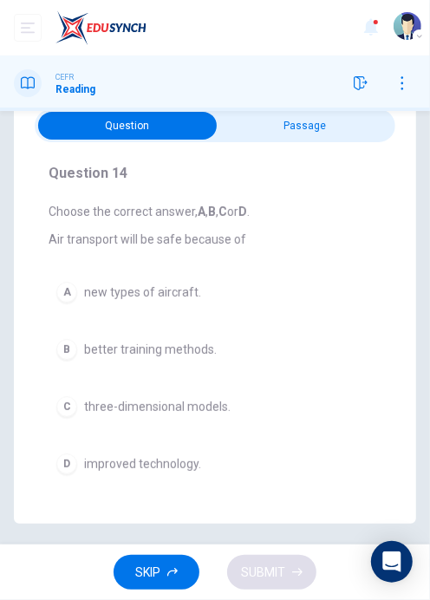
scroll to position [41, 0]
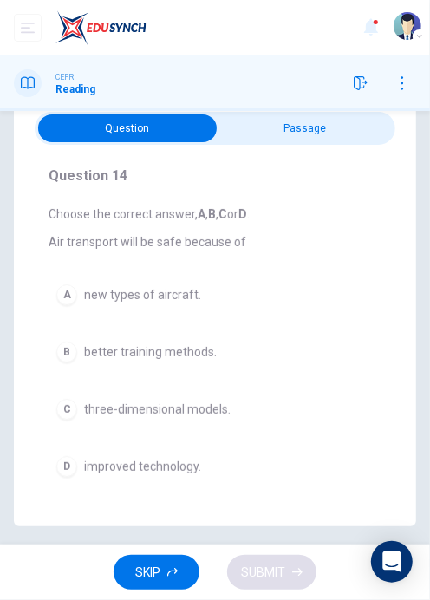
click at [75, 468] on div "D" at bounding box center [66, 466] width 21 height 21
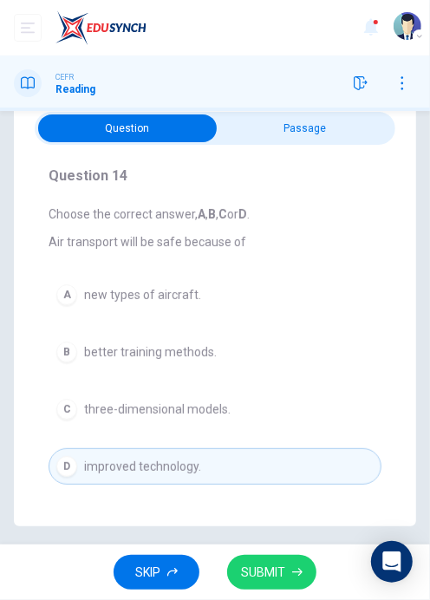
click at [263, 573] on span "SUBMIT" at bounding box center [263, 573] width 44 height 22
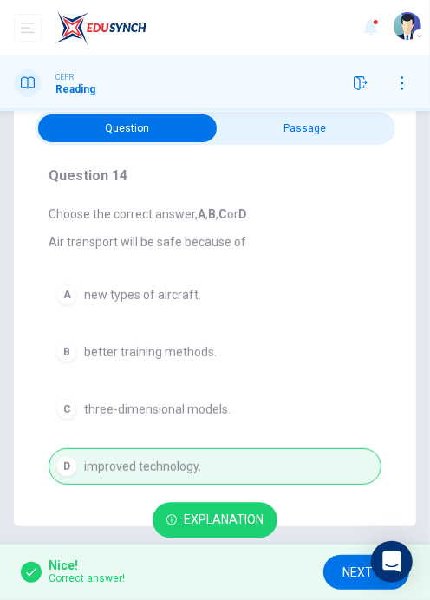
click at [331, 573] on button "NEXT" at bounding box center [367, 573] width 86 height 36
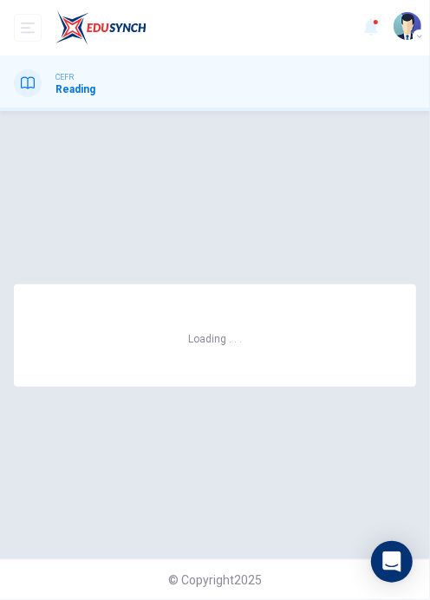
scroll to position [0, 0]
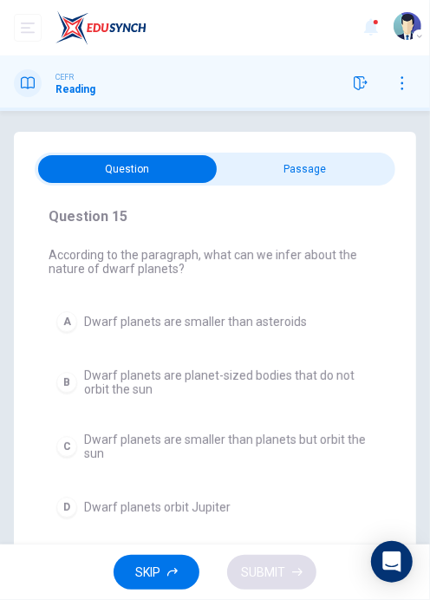
click at [227, 165] on input "checkbox" at bounding box center [127, 169] width 541 height 28
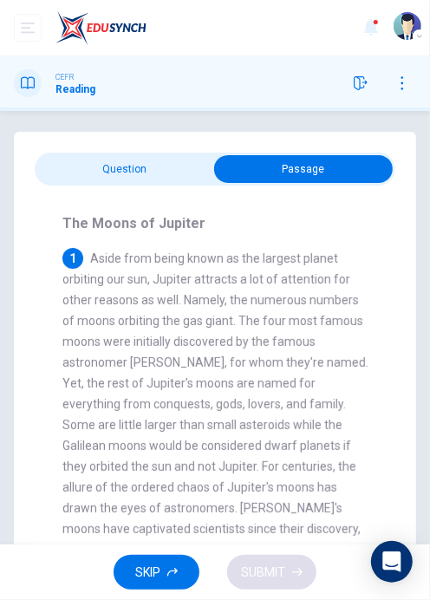
click at [55, 161] on input "checkbox" at bounding box center [303, 169] width 541 height 28
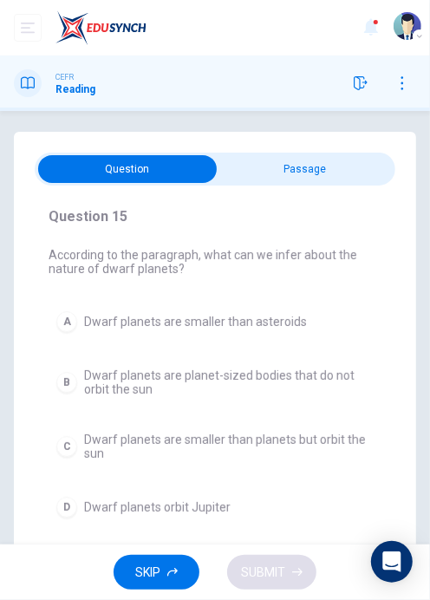
click at [236, 158] on input "checkbox" at bounding box center [127, 169] width 541 height 28
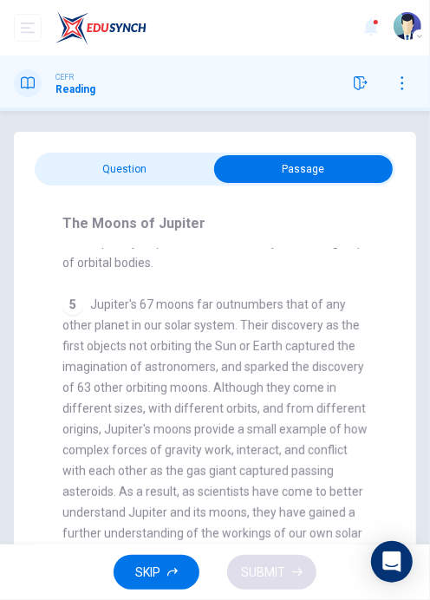
scroll to position [1517, 0]
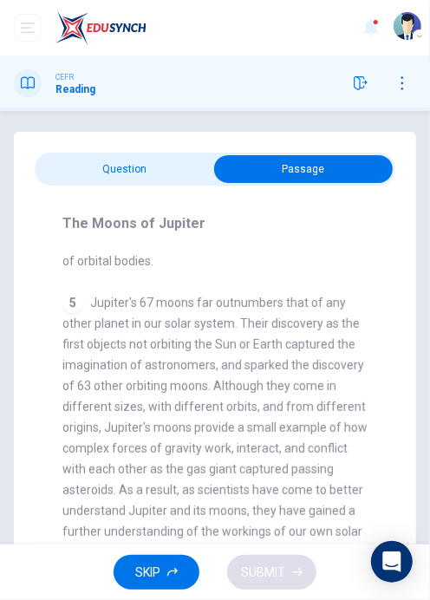
click at [56, 193] on div "The Moons of Jupiter 1 Aside from being known as the largest planet orbiting ou…" at bounding box center [215, 404] width 361 height 437
click at [48, 179] on input "checkbox" at bounding box center [303, 169] width 541 height 28
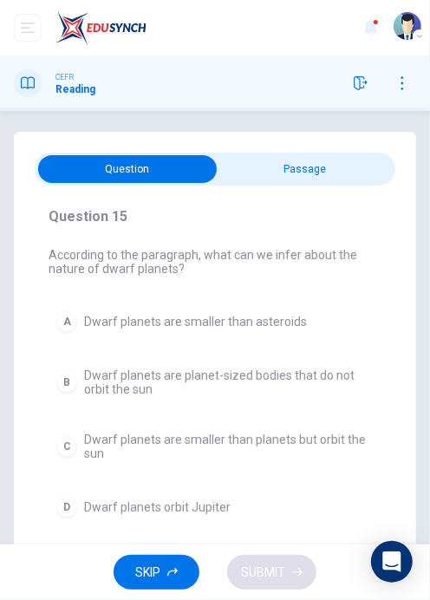
click at [411, 147] on div "Question 15 According to the paragraph, what can we infer about the nature of d…" at bounding box center [215, 349] width 402 height 435
click at [370, 166] on input "checkbox" at bounding box center [127, 169] width 541 height 28
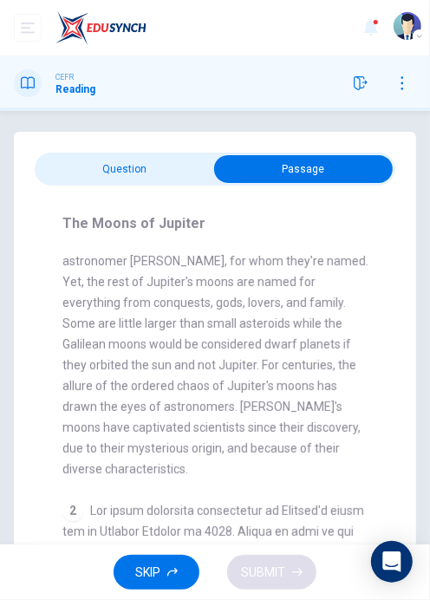
scroll to position [0, 0]
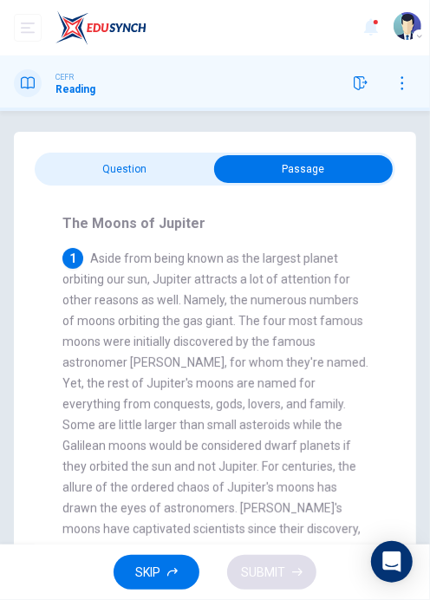
click at [58, 181] on input "checkbox" at bounding box center [303, 169] width 541 height 28
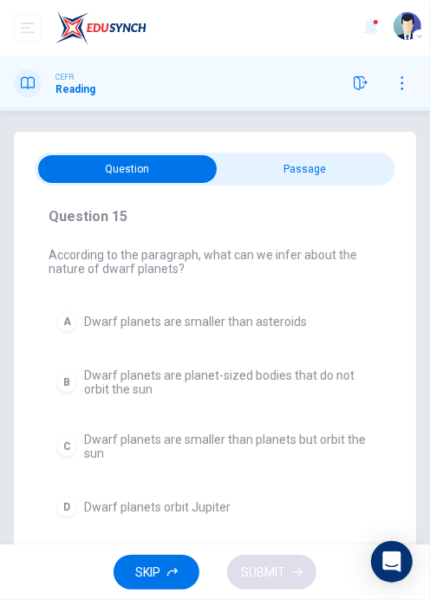
click at [93, 447] on span "Dwarf planets are smaller than planets but orbit the sun" at bounding box center [229, 447] width 290 height 28
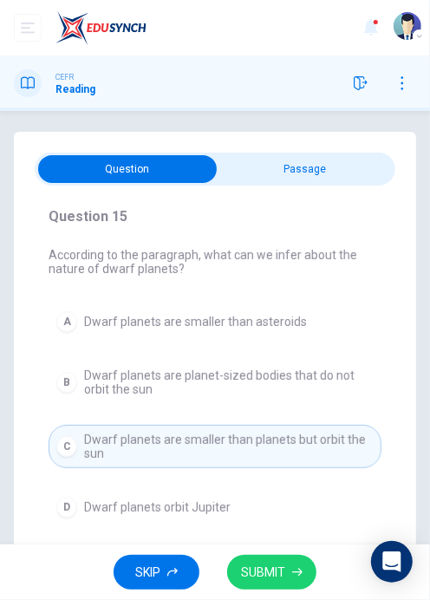
click at [235, 566] on button "SUBMIT" at bounding box center [271, 573] width 89 height 36
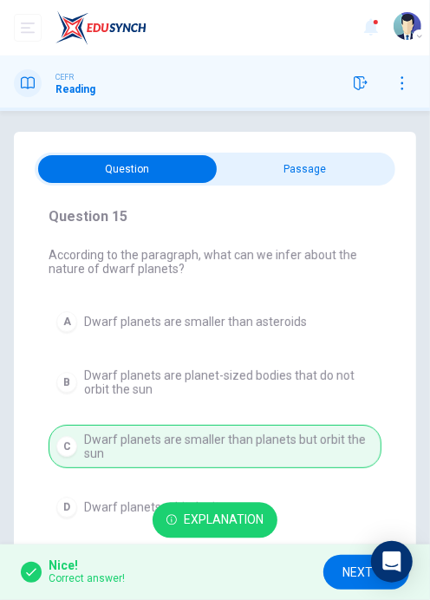
click at [348, 576] on span "NEXT" at bounding box center [358, 573] width 30 height 22
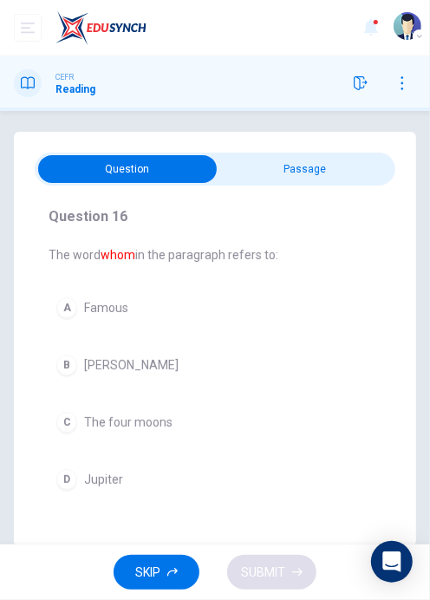
click at [390, 173] on input "checkbox" at bounding box center [127, 169] width 541 height 28
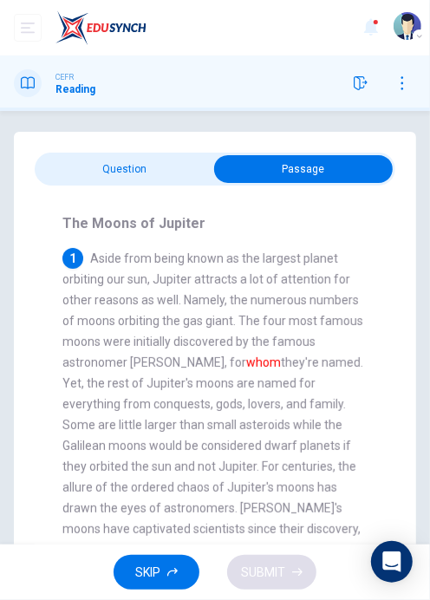
click at [56, 161] on input "checkbox" at bounding box center [303, 169] width 541 height 28
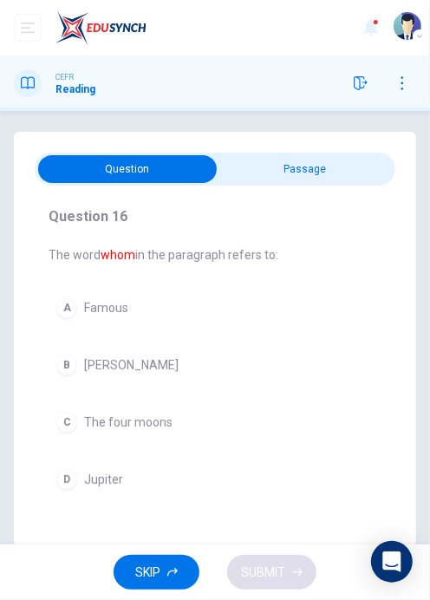
click at [72, 363] on div "B" at bounding box center [66, 365] width 21 height 21
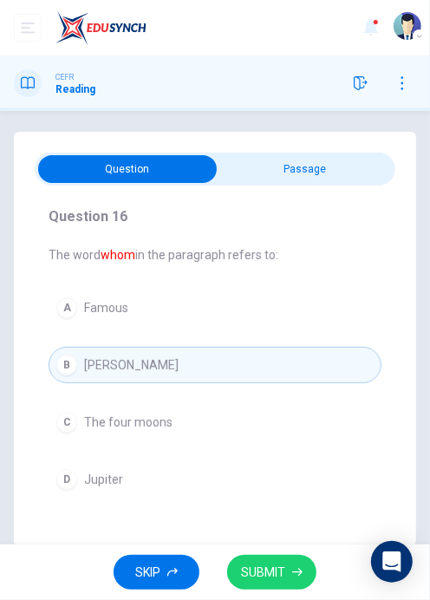
click at [253, 586] on button "SUBMIT" at bounding box center [271, 573] width 89 height 36
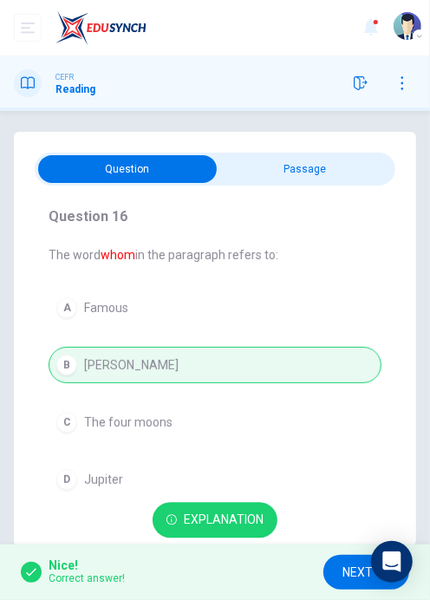
click at [342, 576] on button "NEXT" at bounding box center [367, 573] width 86 height 36
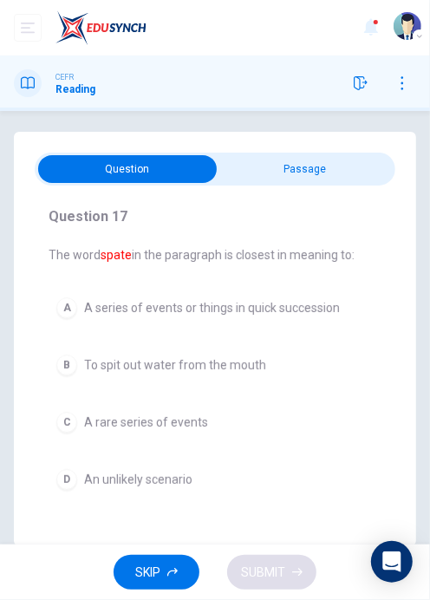
click at [388, 173] on input "checkbox" at bounding box center [127, 169] width 541 height 28
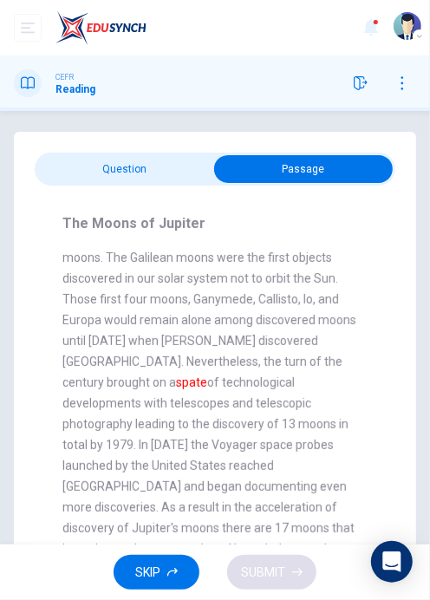
scroll to position [460, 0]
click at [43, 146] on div "Question 17 The word spate in the paragraph is closest in meaning to: A A serie…" at bounding box center [215, 376] width 402 height 489
click at [59, 173] on input "checkbox" at bounding box center [303, 169] width 541 height 28
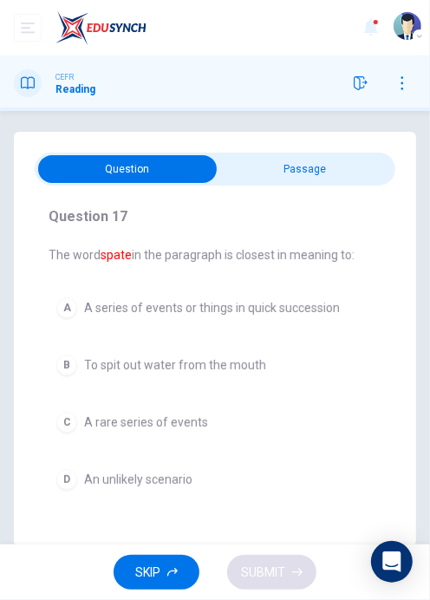
click at [75, 303] on div "A" at bounding box center [66, 308] width 21 height 21
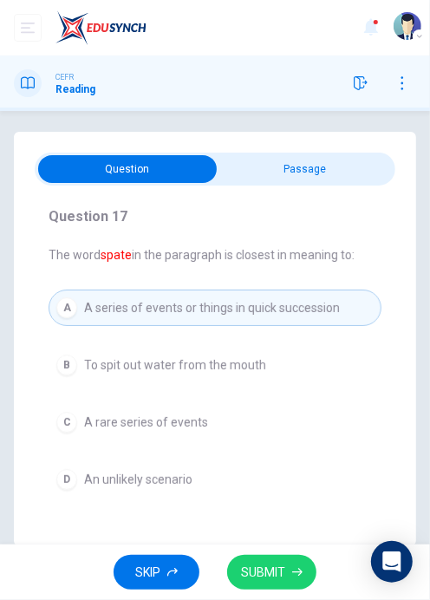
click at [260, 573] on span "SUBMIT" at bounding box center [263, 573] width 44 height 22
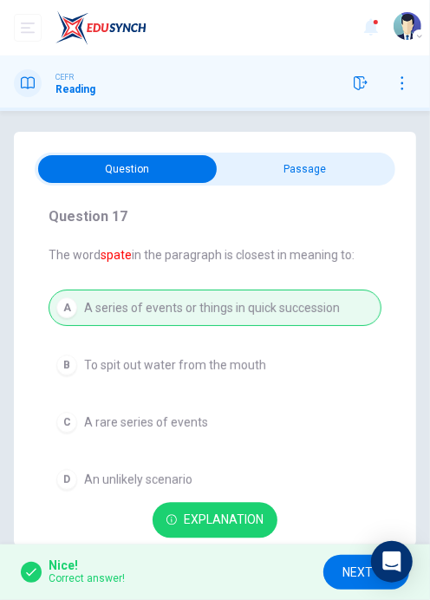
click at [350, 562] on span "NEXT" at bounding box center [358, 573] width 30 height 22
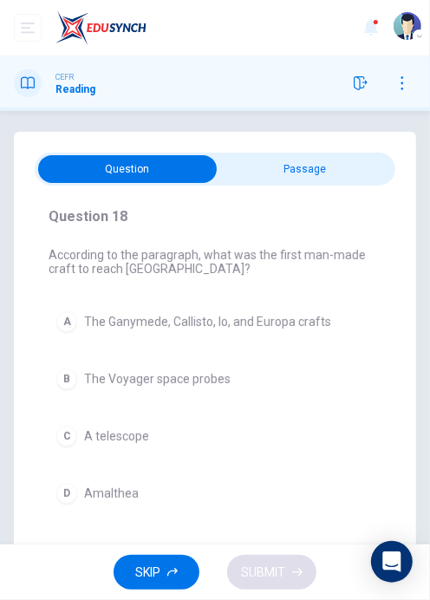
click at [383, 180] on input "checkbox" at bounding box center [127, 169] width 541 height 28
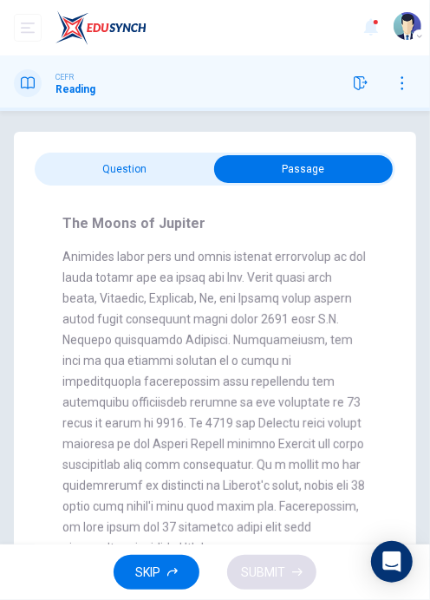
click at [79, 155] on input "checkbox" at bounding box center [303, 169] width 541 height 28
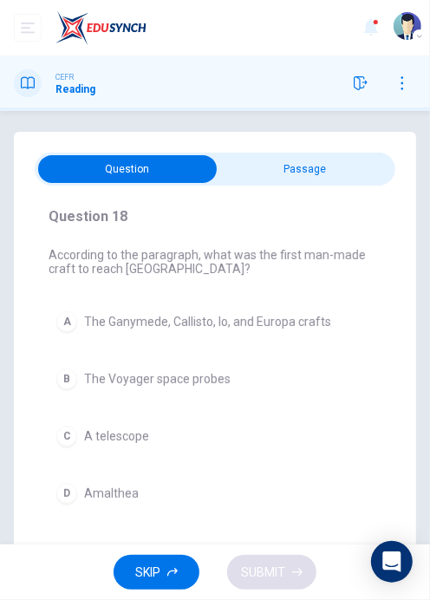
click at [134, 382] on span "The Voyager space probes" at bounding box center [157, 379] width 147 height 14
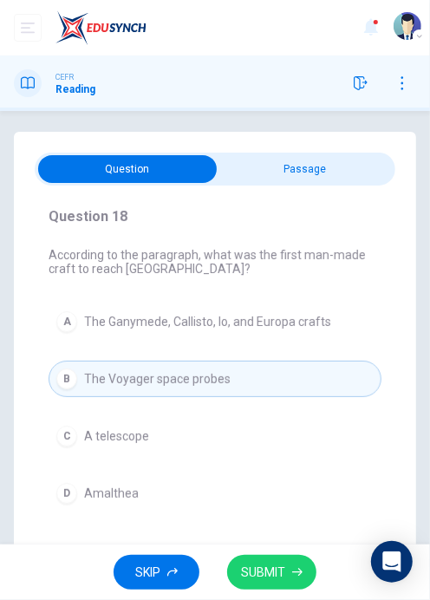
click at [256, 579] on span "SUBMIT" at bounding box center [263, 573] width 44 height 22
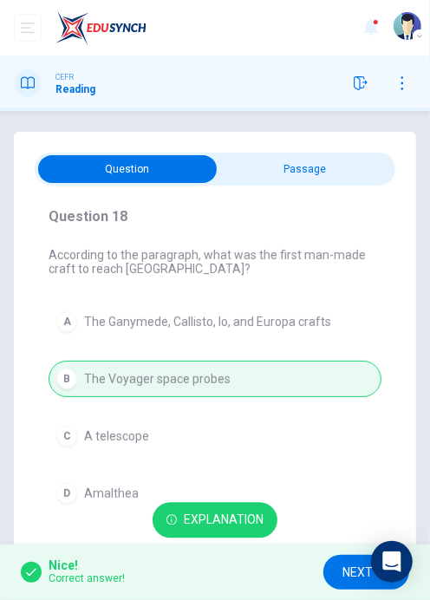
click at [343, 571] on span "NEXT" at bounding box center [358, 573] width 30 height 22
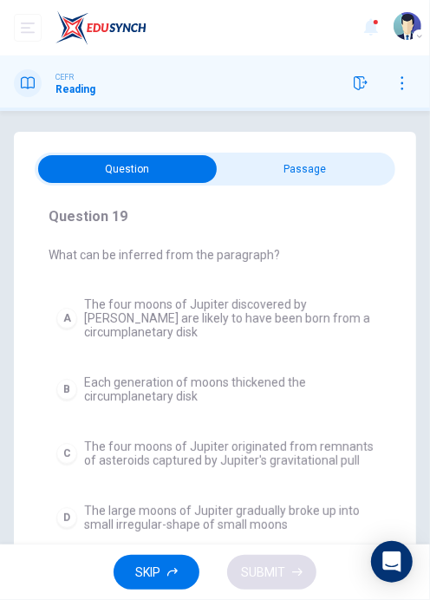
click at [379, 164] on input "checkbox" at bounding box center [127, 169] width 541 height 28
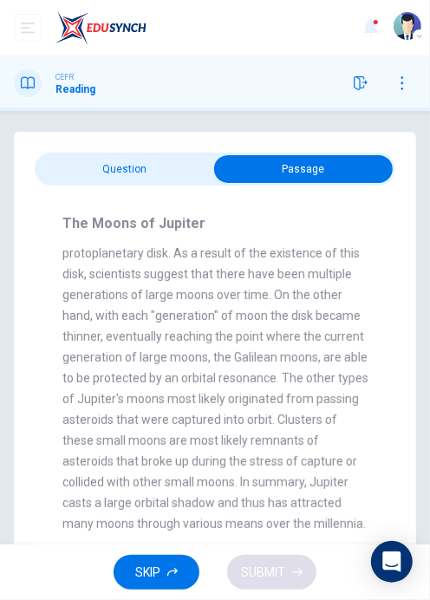
scroll to position [897, 0]
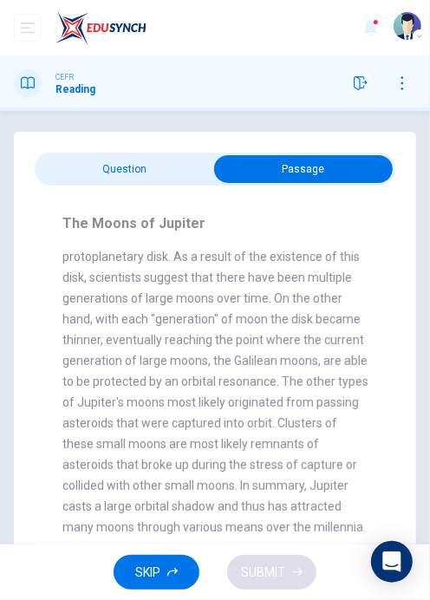
click at [63, 192] on div "The Moons of Jupiter 1 Aside from being known as the largest planet orbiting ou…" at bounding box center [215, 404] width 361 height 437
click at [57, 170] on input "checkbox" at bounding box center [303, 169] width 541 height 28
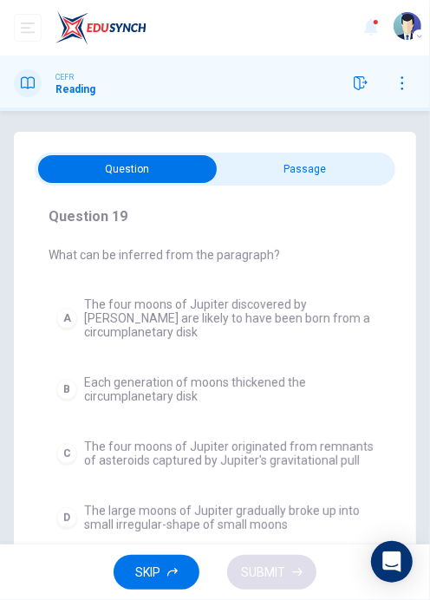
click at [280, 166] on input "checkbox" at bounding box center [127, 169] width 541 height 28
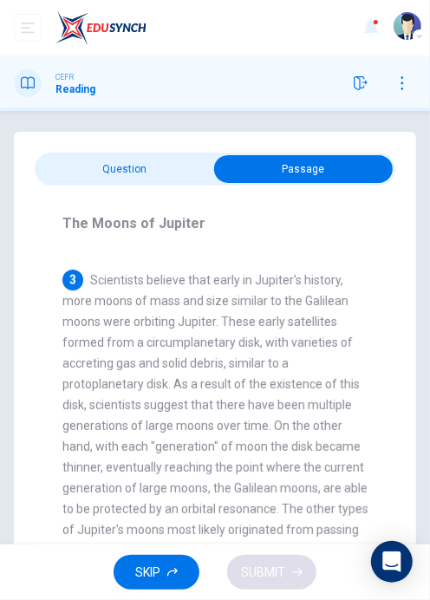
scroll to position [767, 0]
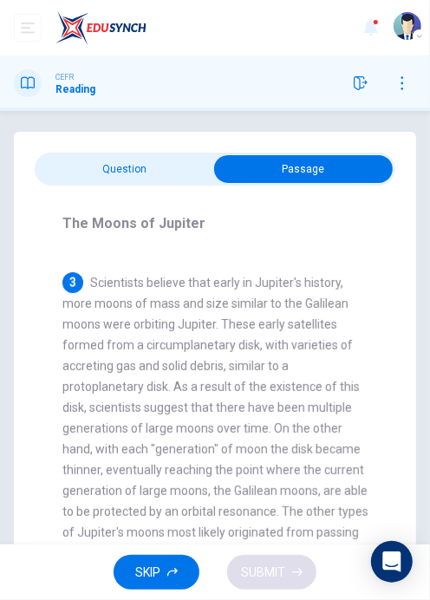
click at [90, 180] on input "checkbox" at bounding box center [303, 169] width 541 height 28
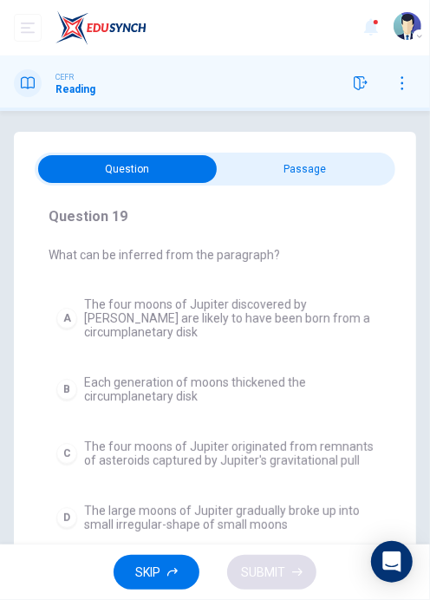
click at [271, 137] on div "Question 19 What can be inferred from the paragraph? A The four moons of Jupite…" at bounding box center [215, 356] width 402 height 449
click at [251, 164] on input "checkbox" at bounding box center [127, 169] width 541 height 28
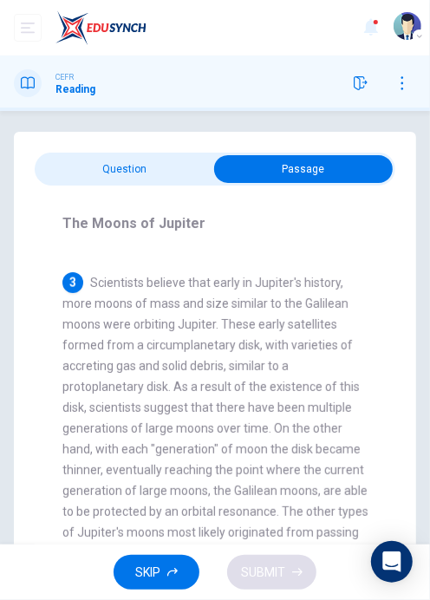
click at [118, 161] on input "checkbox" at bounding box center [303, 169] width 541 height 28
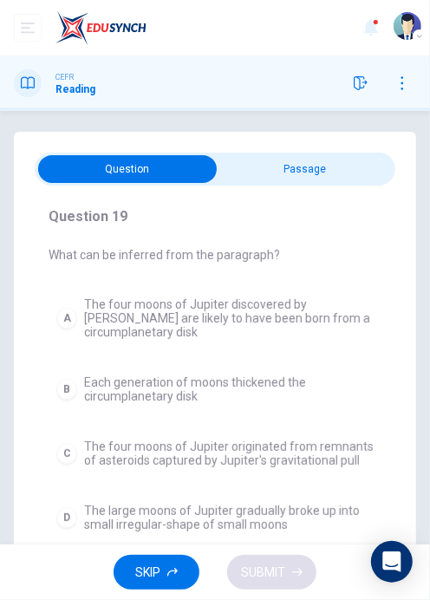
click at [65, 308] on div "A" at bounding box center [66, 318] width 21 height 21
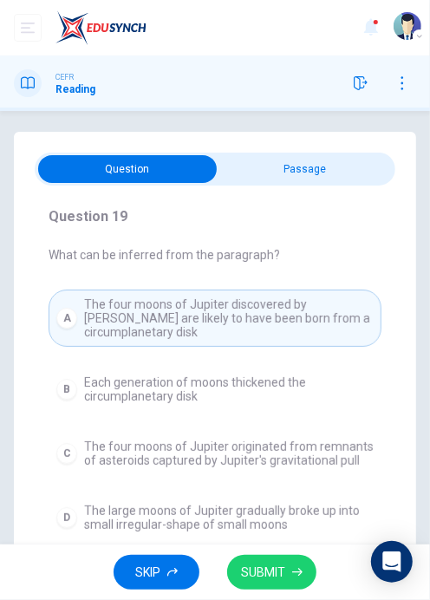
click at [254, 569] on span "SUBMIT" at bounding box center [263, 573] width 44 height 22
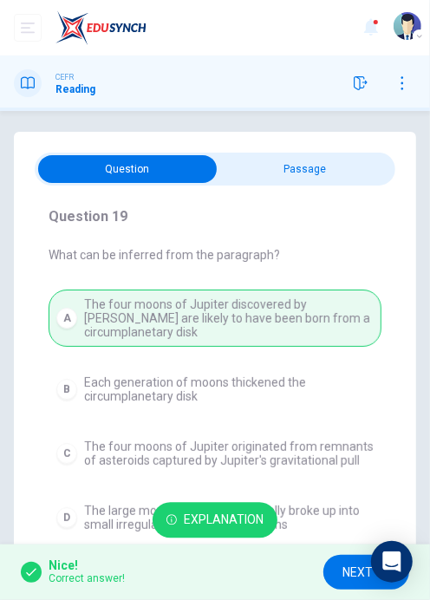
click at [343, 568] on span "NEXT" at bounding box center [358, 573] width 30 height 22
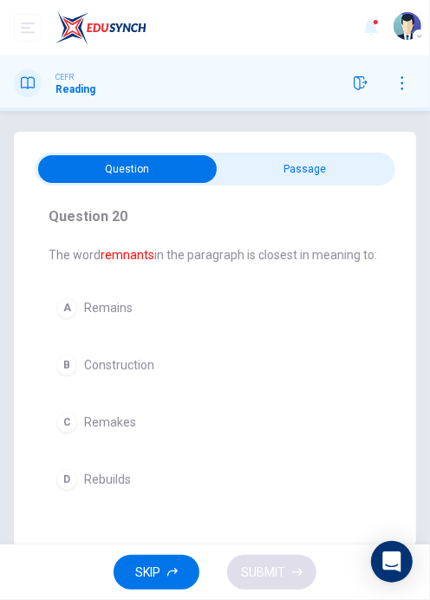
click at [274, 163] on input "checkbox" at bounding box center [127, 169] width 541 height 28
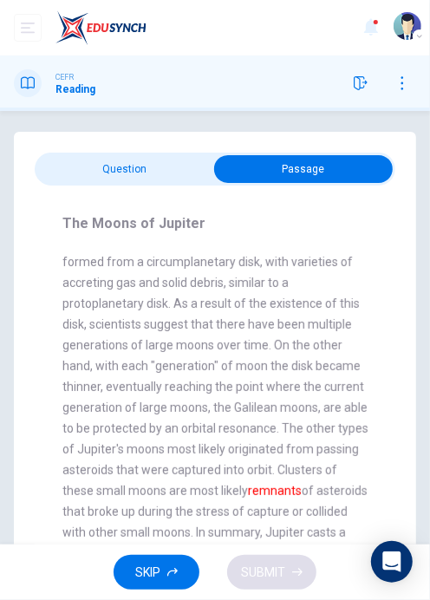
scroll to position [871, 0]
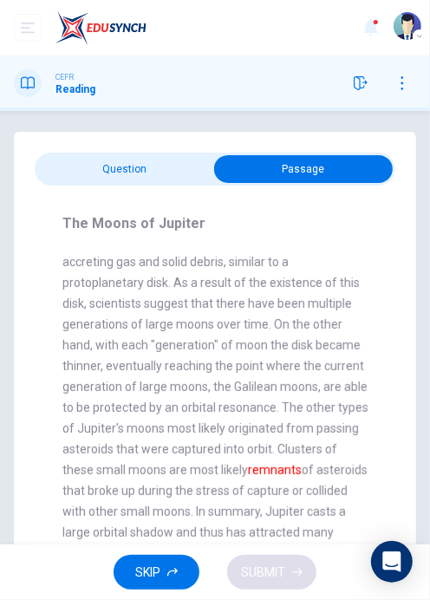
click at [90, 173] on input "checkbox" at bounding box center [303, 169] width 541 height 28
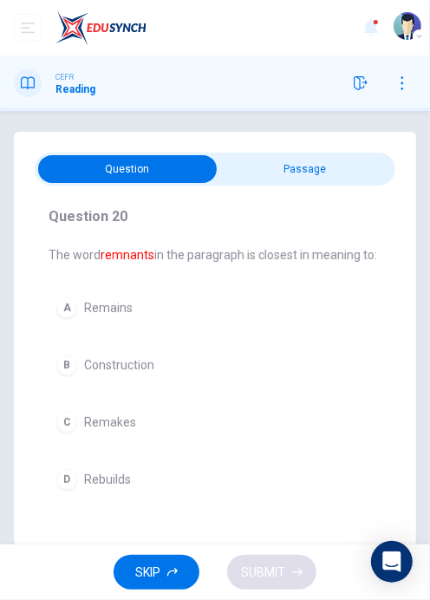
click at [86, 298] on button "A Remains" at bounding box center [215, 308] width 333 height 36
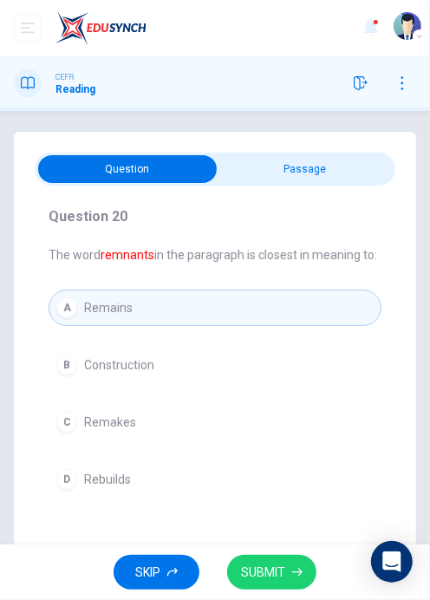
click at [257, 568] on span "SUBMIT" at bounding box center [263, 573] width 44 height 22
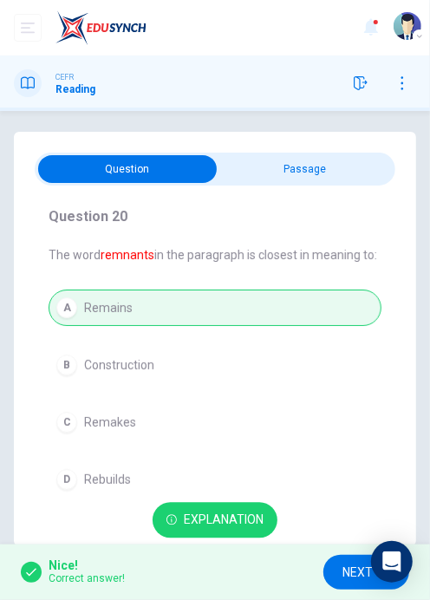
click at [343, 570] on span "NEXT" at bounding box center [358, 573] width 30 height 22
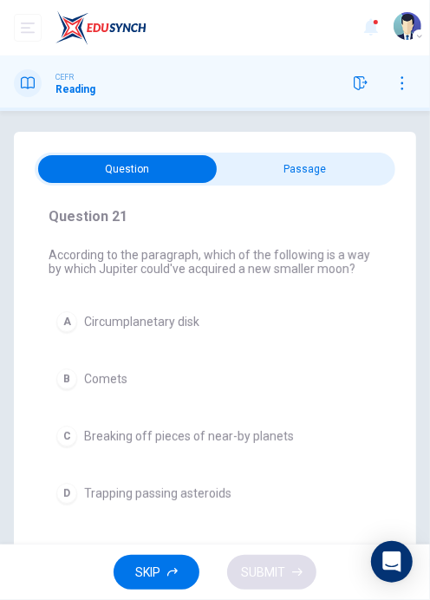
click at [272, 128] on div "Question 21 According to the paragraph, which of the following is a way by whic…" at bounding box center [215, 328] width 430 height 434
click at [243, 168] on input "checkbox" at bounding box center [127, 169] width 541 height 28
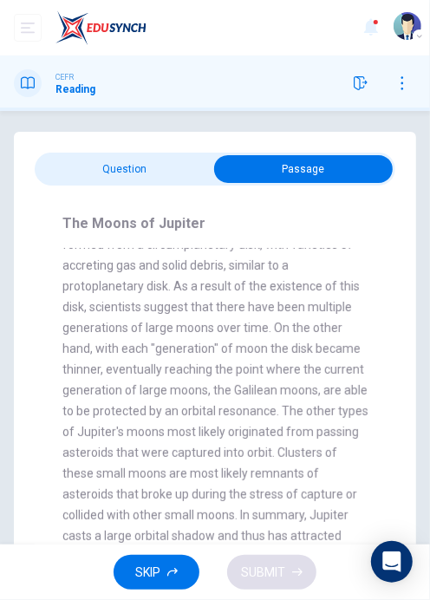
scroll to position [867, 0]
click at [95, 191] on div "The Moons of Jupiter 1 Aside from being known as the largest planet orbiting ou…" at bounding box center [215, 404] width 361 height 437
click at [90, 181] on input "checkbox" at bounding box center [303, 169] width 541 height 28
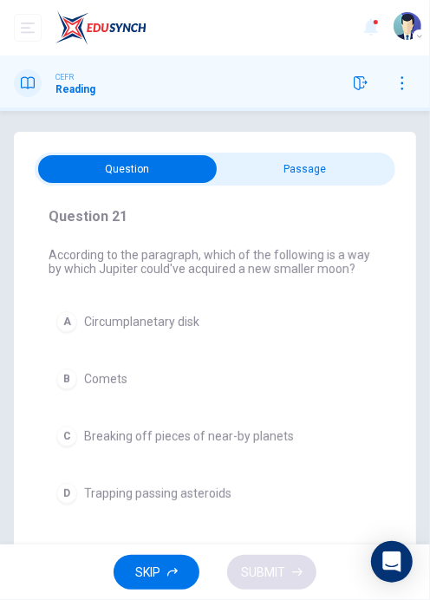
click at [152, 490] on span "Trapping passing asteroids" at bounding box center [157, 494] width 147 height 14
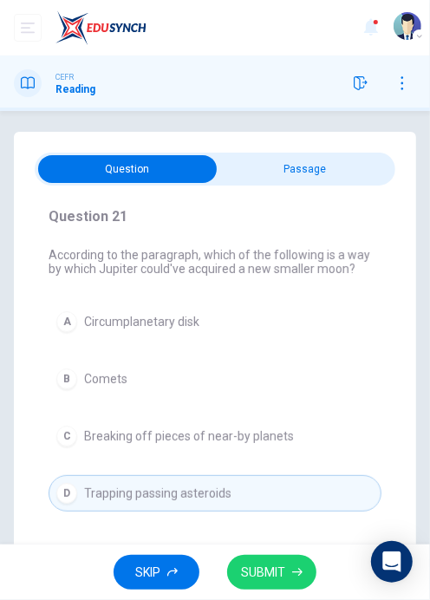
click at [247, 571] on span "SUBMIT" at bounding box center [263, 573] width 44 height 22
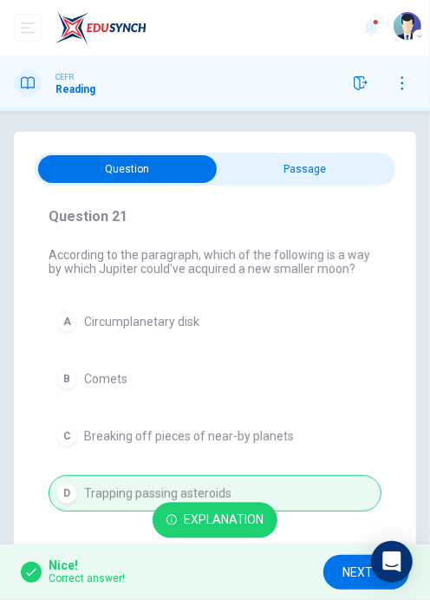
click at [345, 569] on span "NEXT" at bounding box center [358, 573] width 30 height 22
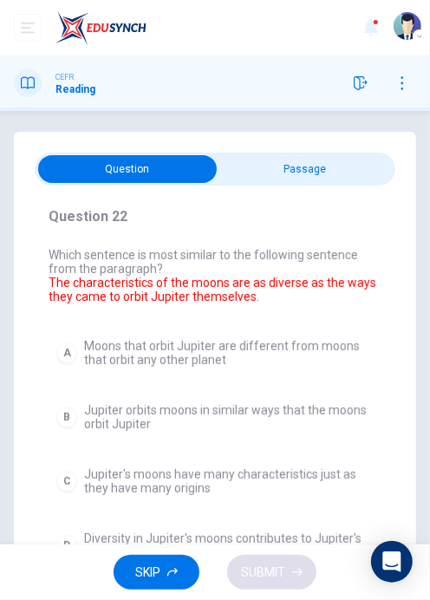
click at [278, 180] on input "checkbox" at bounding box center [127, 169] width 541 height 28
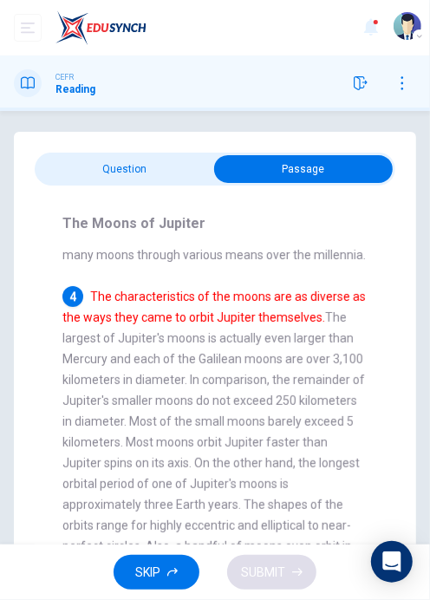
scroll to position [1170, 0]
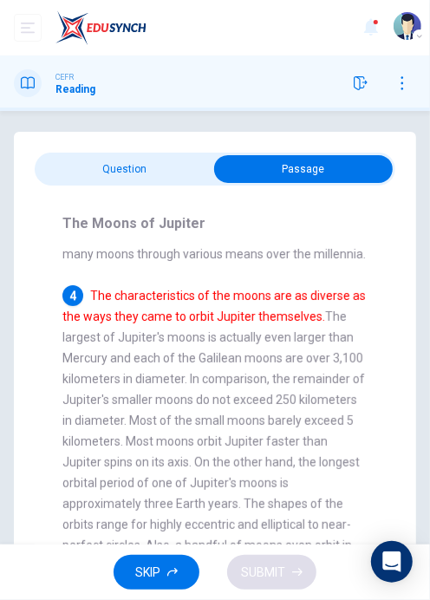
click at [75, 158] on input "checkbox" at bounding box center [303, 169] width 541 height 28
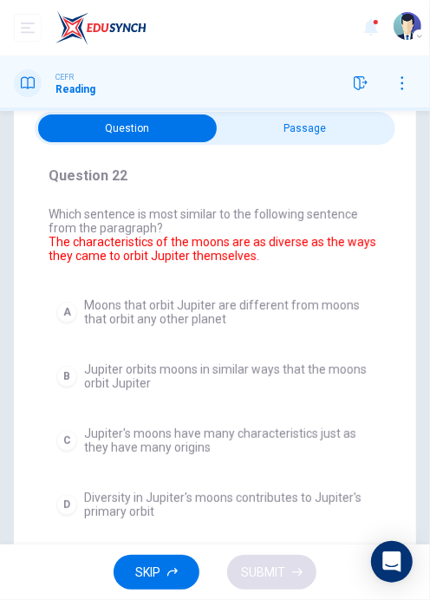
scroll to position [82, 0]
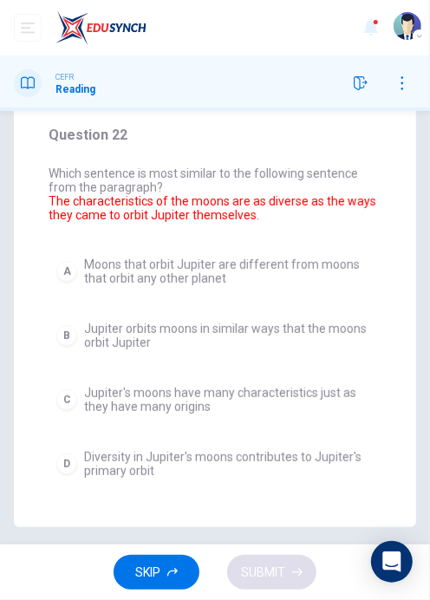
click at [67, 394] on div "C" at bounding box center [66, 399] width 21 height 21
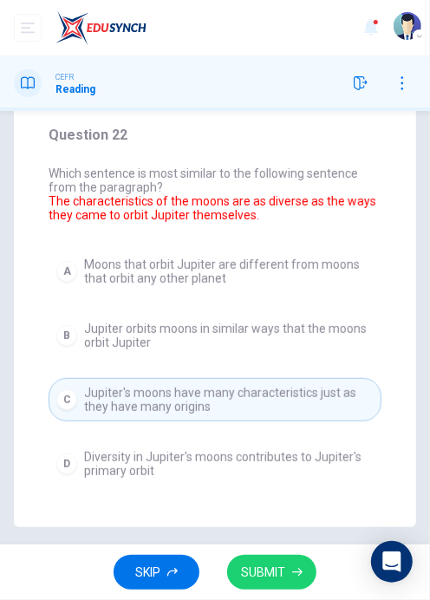
click at [255, 584] on button "SUBMIT" at bounding box center [271, 573] width 89 height 36
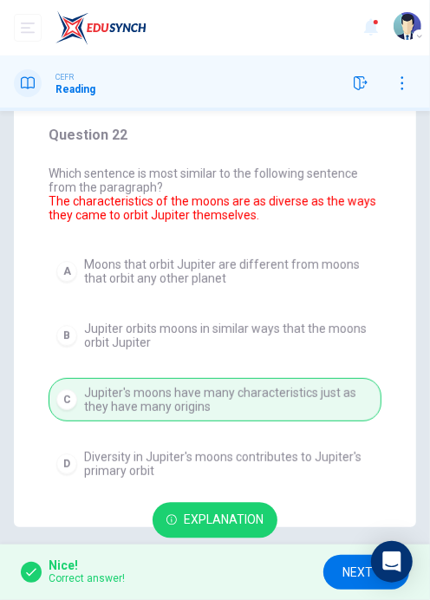
click at [350, 565] on span "NEXT" at bounding box center [358, 573] width 30 height 22
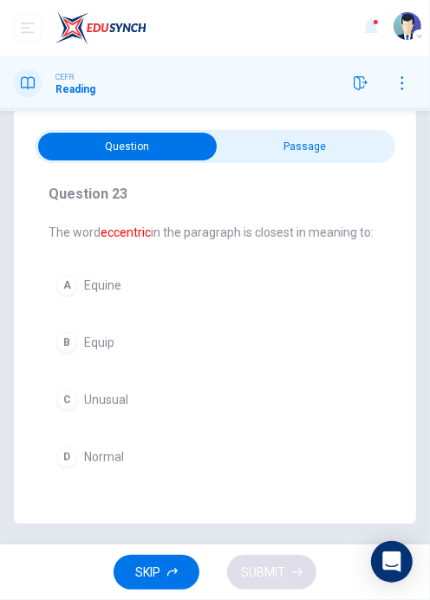
click at [291, 151] on input "checkbox" at bounding box center [127, 147] width 541 height 28
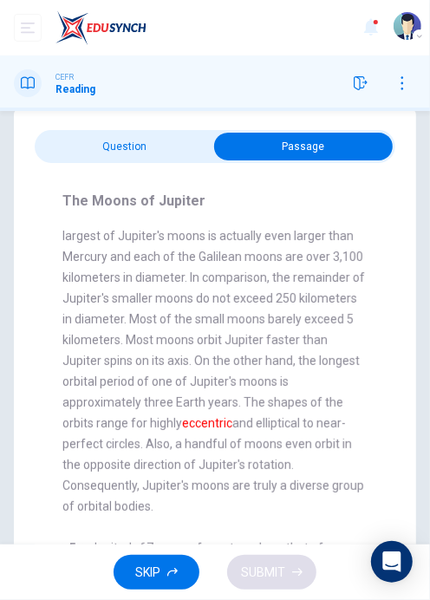
scroll to position [1251, 0]
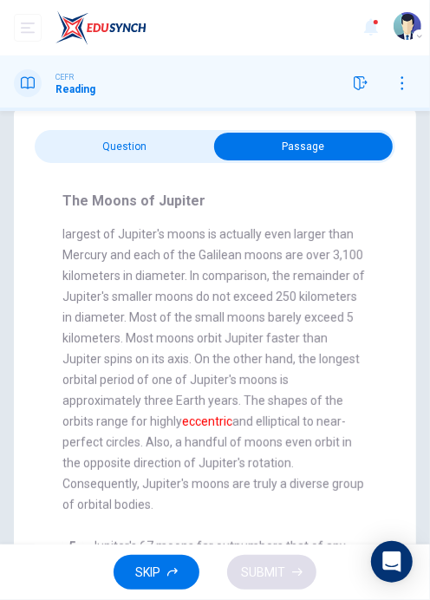
click at [89, 172] on div "The Moons of Jupiter 1 Aside from being known as the largest planet orbiting ou…" at bounding box center [215, 381] width 361 height 437
click at [87, 172] on div "The Moons of Jupiter 1 Aside from being known as the largest planet orbiting ou…" at bounding box center [215, 381] width 361 height 437
click at [76, 135] on input "checkbox" at bounding box center [303, 147] width 541 height 28
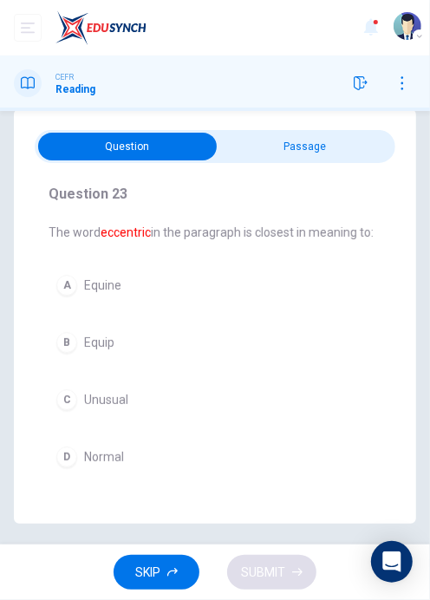
click at [81, 405] on button "C Unusual" at bounding box center [215, 400] width 333 height 36
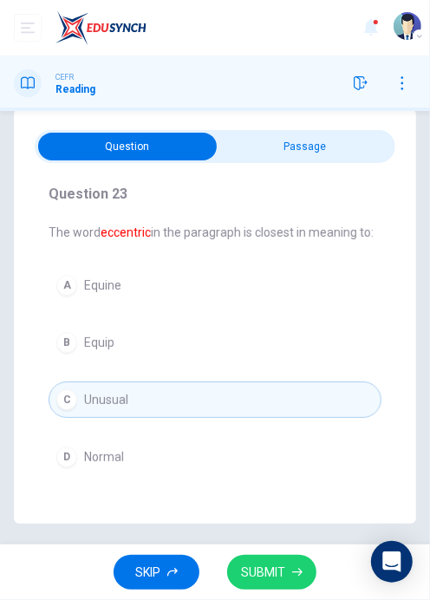
click at [269, 583] on span "SUBMIT" at bounding box center [263, 573] width 44 height 22
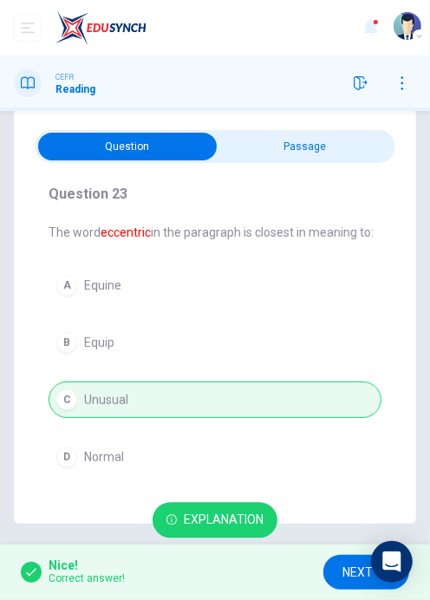
click at [350, 576] on span "NEXT" at bounding box center [358, 573] width 30 height 22
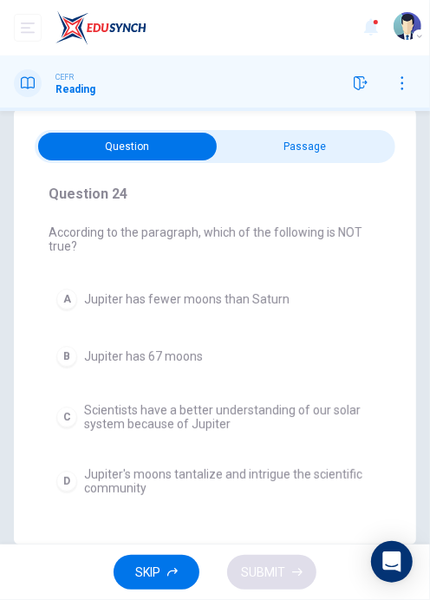
click at [274, 139] on input "checkbox" at bounding box center [127, 147] width 541 height 28
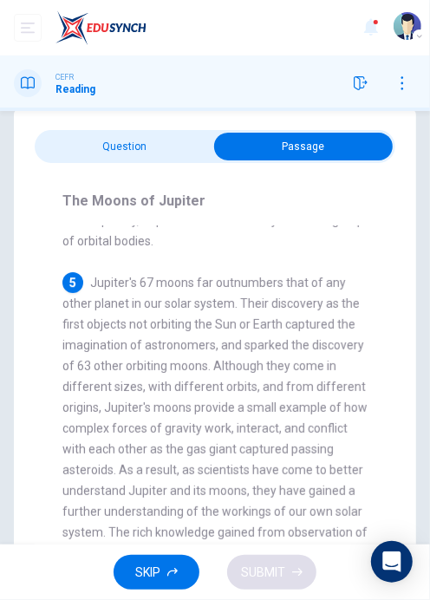
scroll to position [1517, 0]
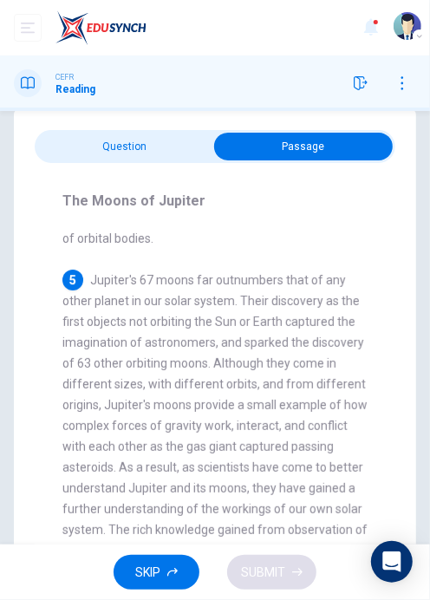
click at [79, 142] on input "checkbox" at bounding box center [303, 147] width 541 height 28
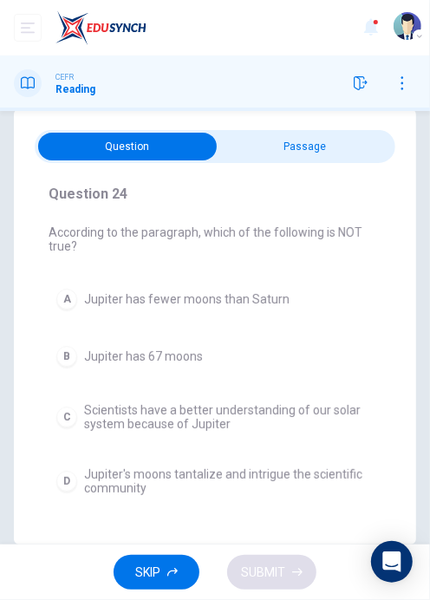
click at [283, 116] on div "Question 24 According to the paragraph, which of the following is NOT true? A J…" at bounding box center [215, 326] width 402 height 435
click at [267, 140] on input "checkbox" at bounding box center [127, 147] width 541 height 28
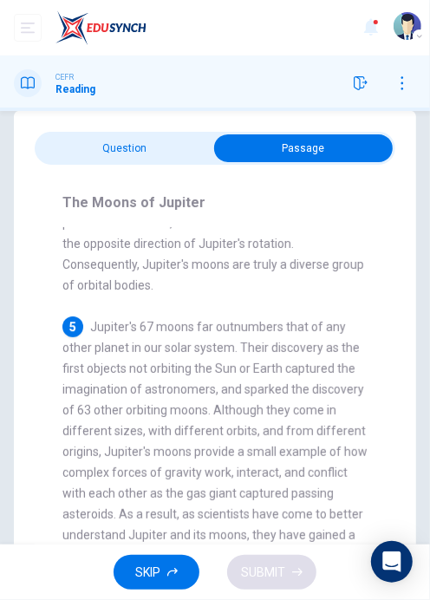
scroll to position [21, 0]
click at [117, 139] on input "checkbox" at bounding box center [303, 148] width 541 height 28
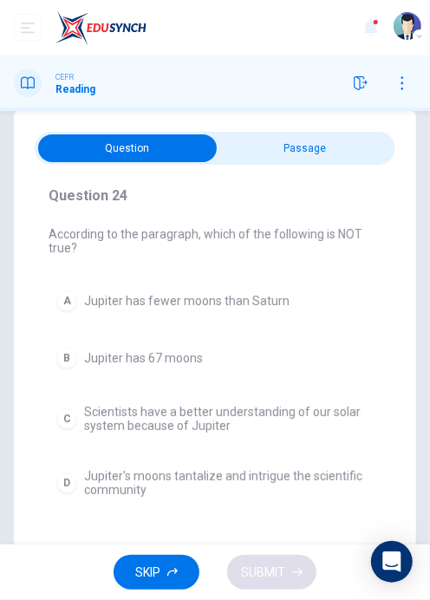
click at [141, 284] on button "A Jupiter has fewer moons than Saturn" at bounding box center [215, 301] width 333 height 36
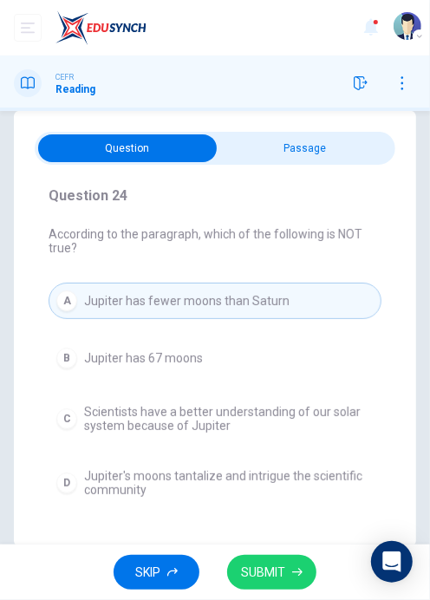
click at [247, 578] on span "SUBMIT" at bounding box center [263, 573] width 44 height 22
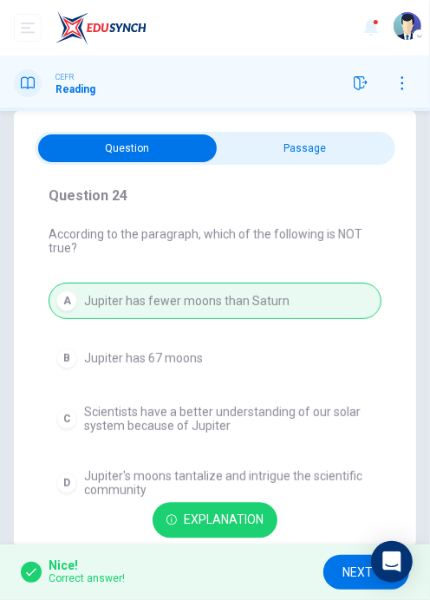
click at [337, 566] on button "NEXT" at bounding box center [367, 573] width 86 height 36
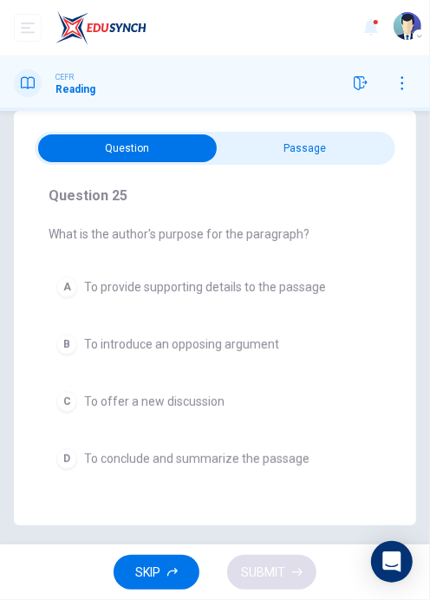
click at [291, 147] on input "checkbox" at bounding box center [127, 148] width 541 height 28
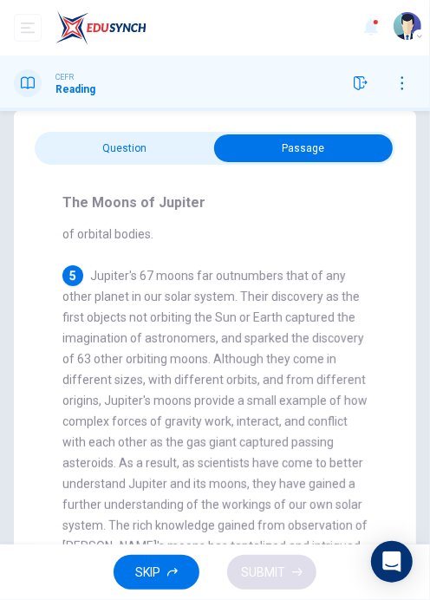
scroll to position [1526, 0]
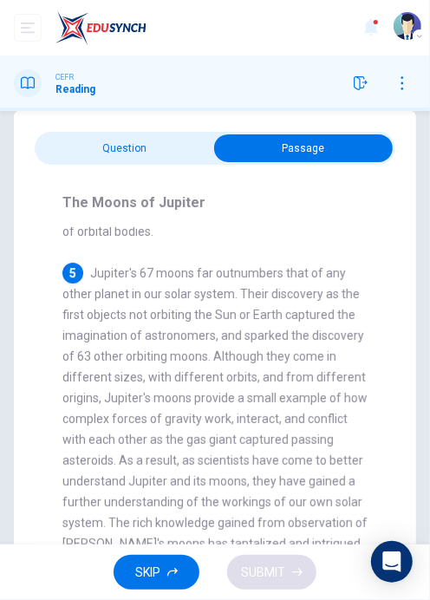
click at [86, 150] on input "checkbox" at bounding box center [303, 148] width 541 height 28
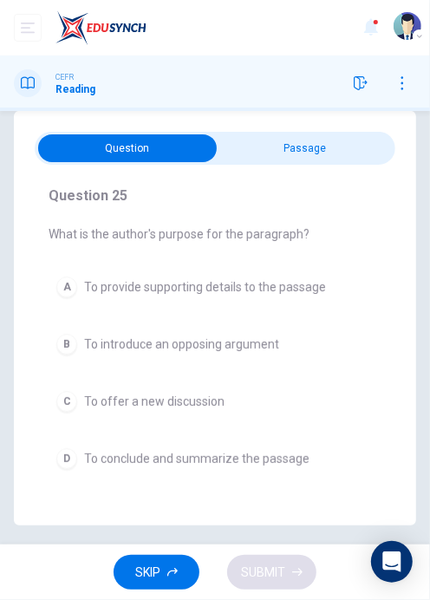
scroll to position [22, 0]
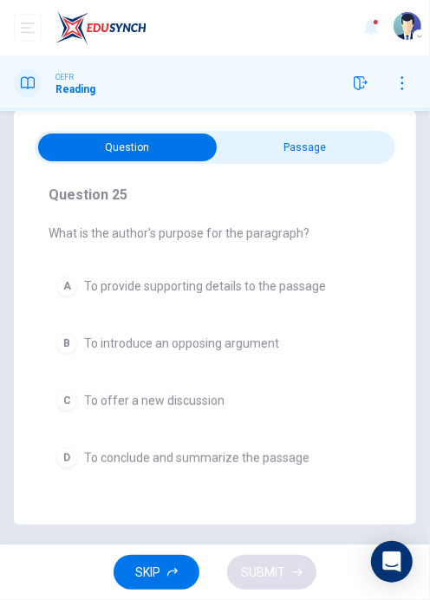
click at [79, 271] on button "A To provide supporting details to the passage" at bounding box center [215, 286] width 333 height 36
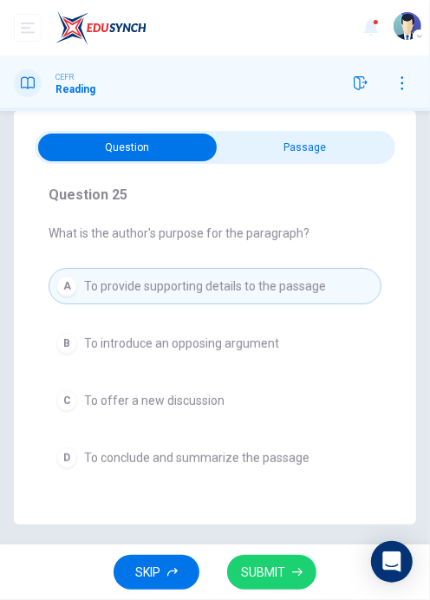
click at [148, 451] on span "To conclude and summarize the passage" at bounding box center [197, 458] width 226 height 14
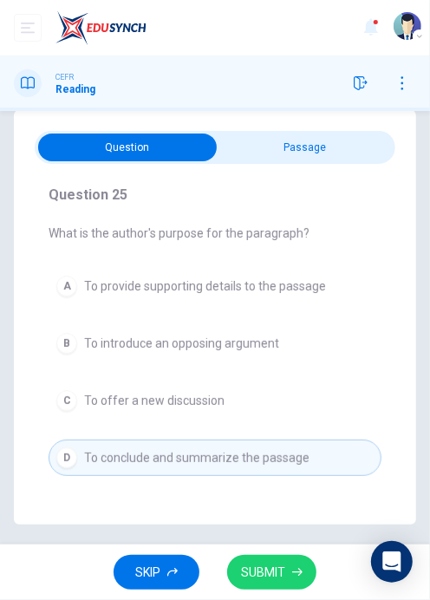
click at [269, 571] on span "SUBMIT" at bounding box center [263, 573] width 44 height 22
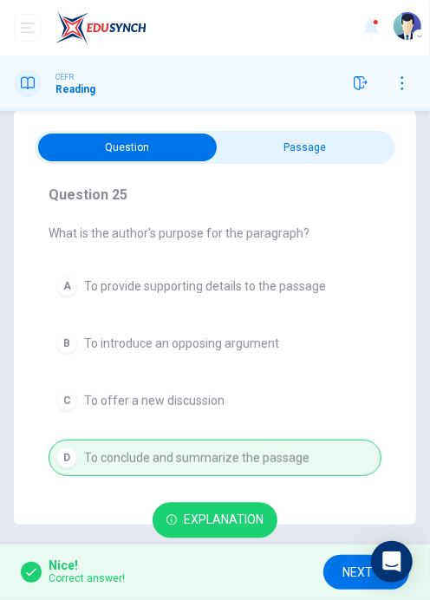
click at [350, 572] on span "NEXT" at bounding box center [358, 573] width 30 height 22
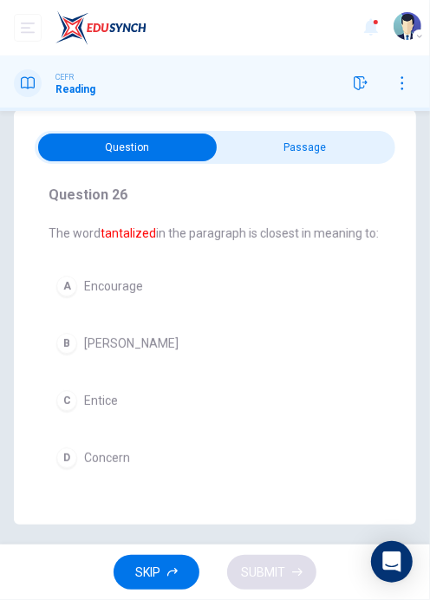
click at [270, 160] on input "checkbox" at bounding box center [127, 148] width 541 height 28
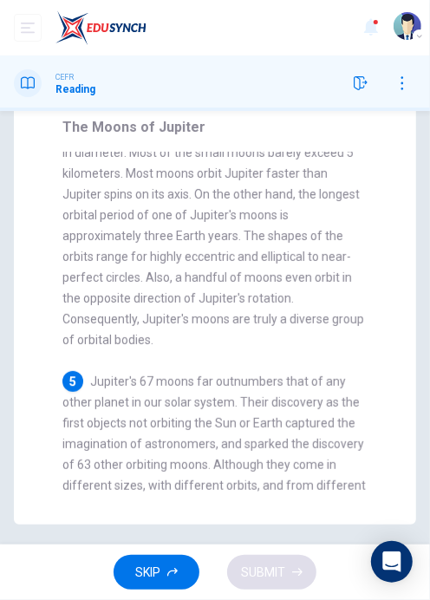
scroll to position [0, 0]
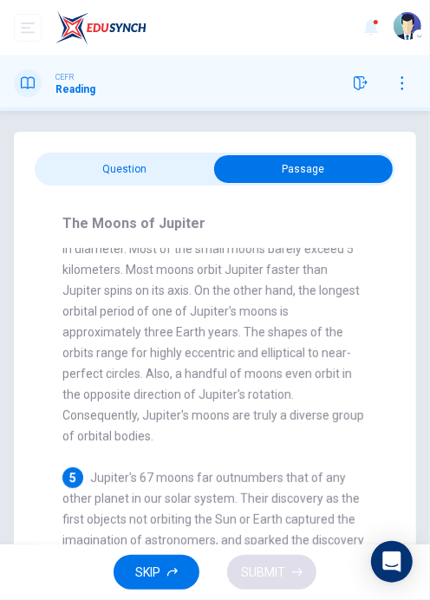
click at [105, 167] on input "checkbox" at bounding box center [303, 169] width 541 height 28
checkbox input "false"
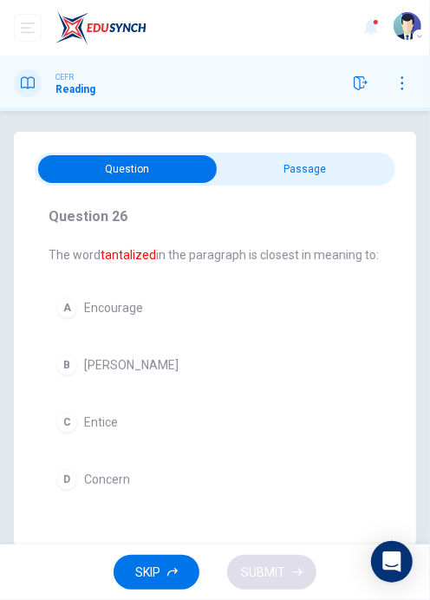
click at [88, 422] on span "Entice" at bounding box center [101, 422] width 34 height 14
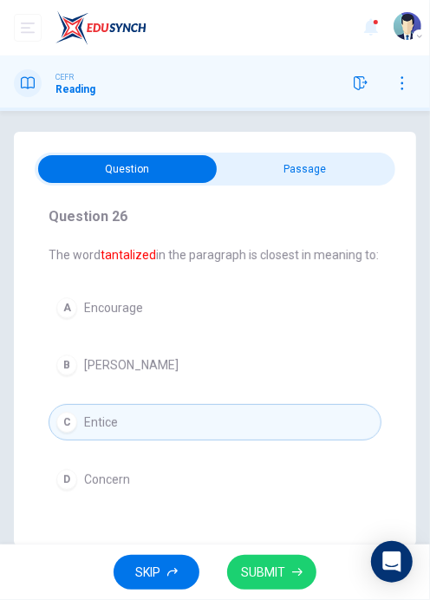
click at [251, 571] on span "SUBMIT" at bounding box center [263, 573] width 44 height 22
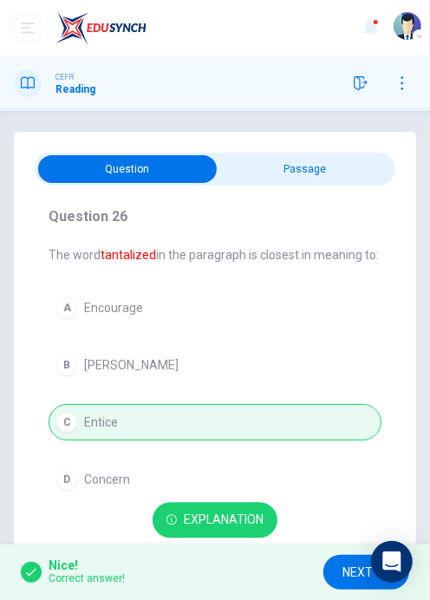
click at [329, 587] on div "Nice! Correct answer! Explanation NEXT" at bounding box center [215, 573] width 430 height 56
click at [350, 565] on span "NEXT" at bounding box center [358, 573] width 30 height 22
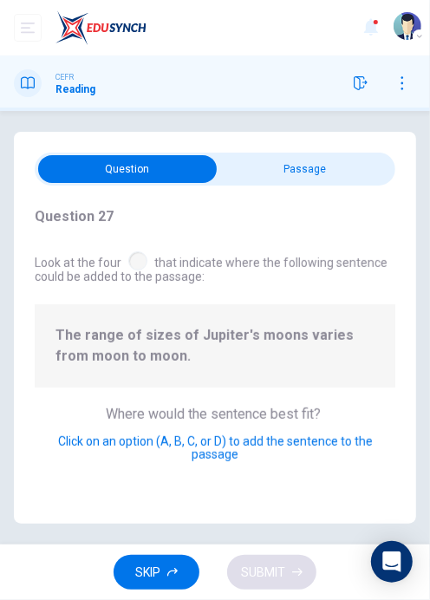
click at [311, 163] on input "checkbox" at bounding box center [127, 169] width 541 height 28
checkbox input "true"
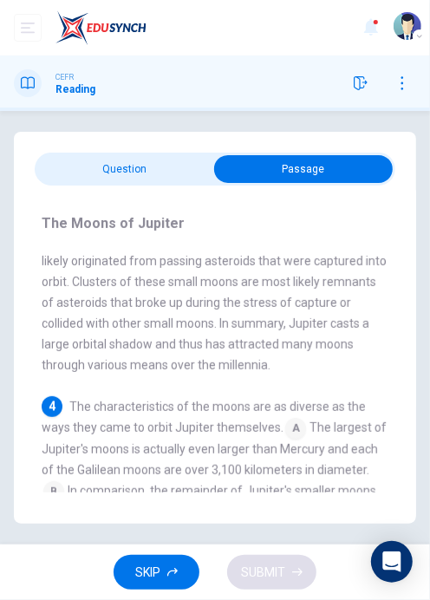
scroll to position [966, 0]
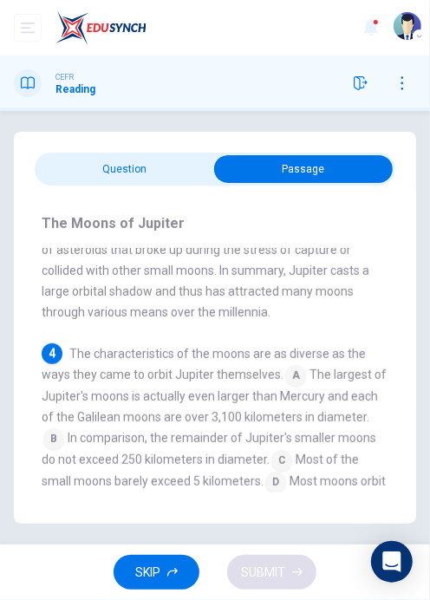
click at [311, 368] on span "The largest of Jupiter's moons is actually even larger than Mercury and each of…" at bounding box center [214, 396] width 345 height 56
click at [296, 363] on input at bounding box center [295, 373] width 21 height 21
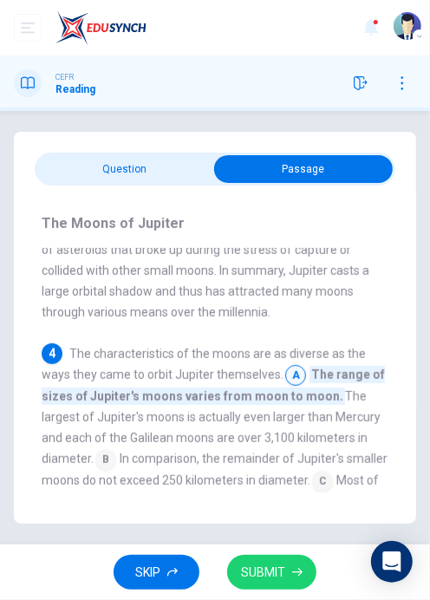
click at [269, 587] on button "SUBMIT" at bounding box center [271, 573] width 89 height 36
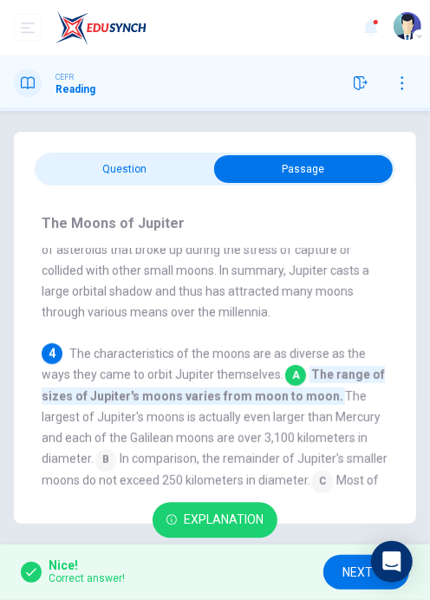
click at [337, 572] on button "NEXT" at bounding box center [367, 573] width 86 height 36
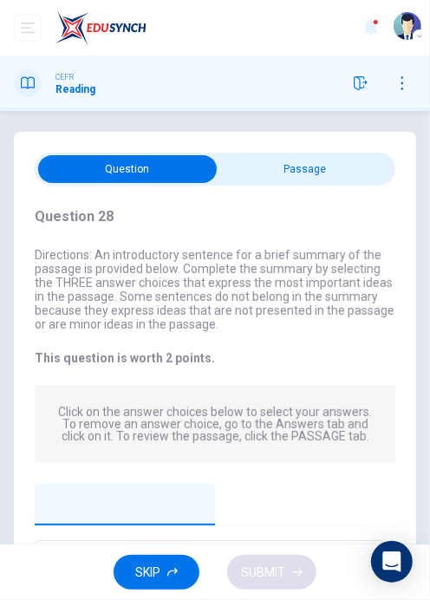
click at [256, 167] on input "checkbox" at bounding box center [127, 169] width 541 height 28
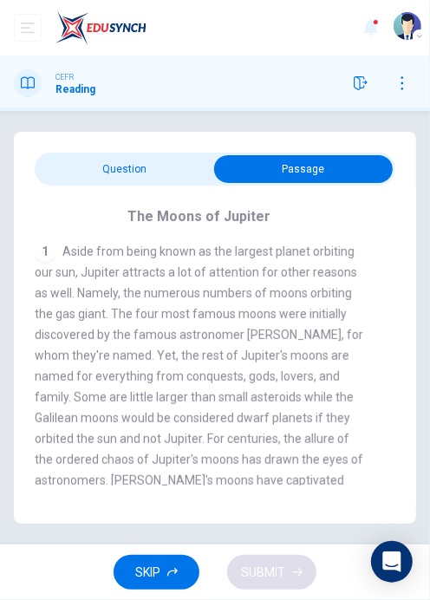
click at [126, 156] on input "checkbox" at bounding box center [303, 169] width 541 height 28
checkbox input "false"
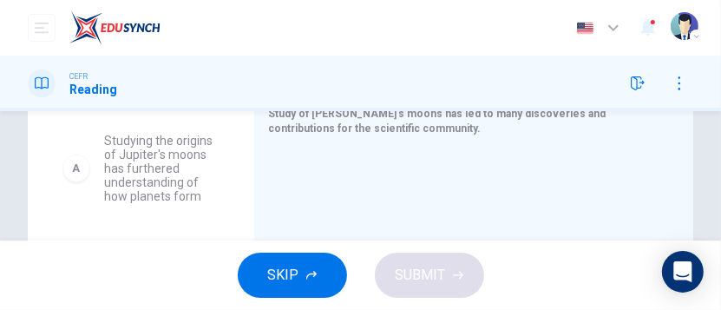
scroll to position [375, 0]
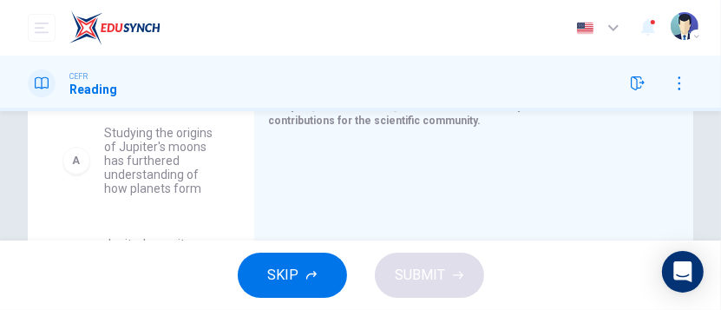
click at [73, 168] on div "A" at bounding box center [76, 161] width 28 height 28
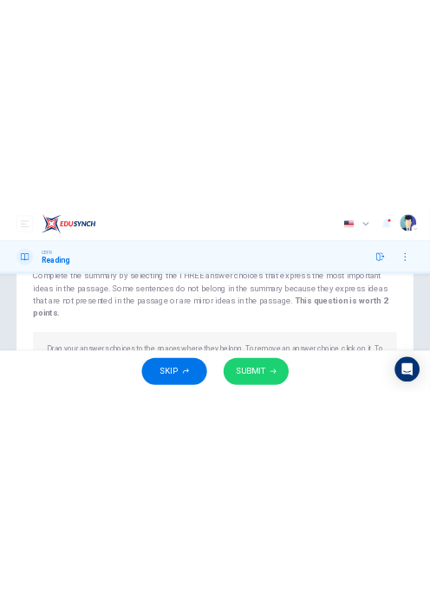
scroll to position [159, 0]
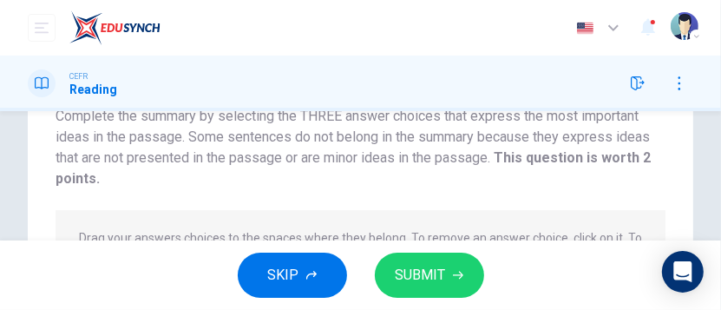
click at [412, 275] on span "SUBMIT" at bounding box center [421, 275] width 50 height 24
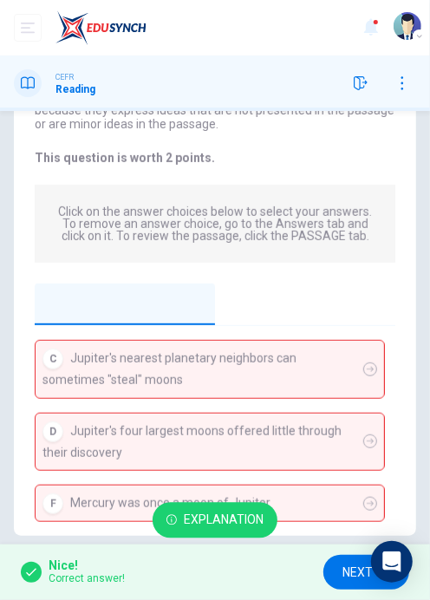
scroll to position [209, 0]
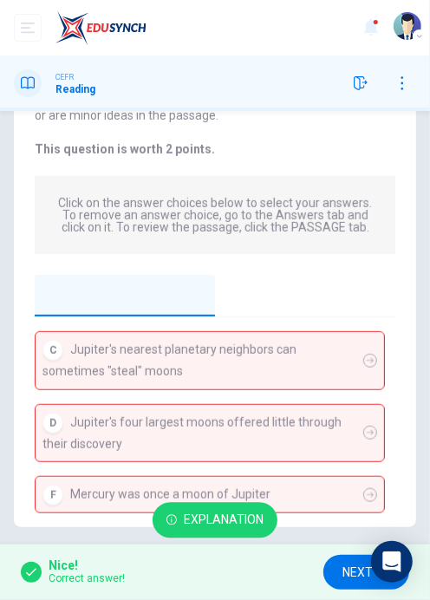
click at [236, 523] on span "Explanation" at bounding box center [224, 521] width 80 height 22
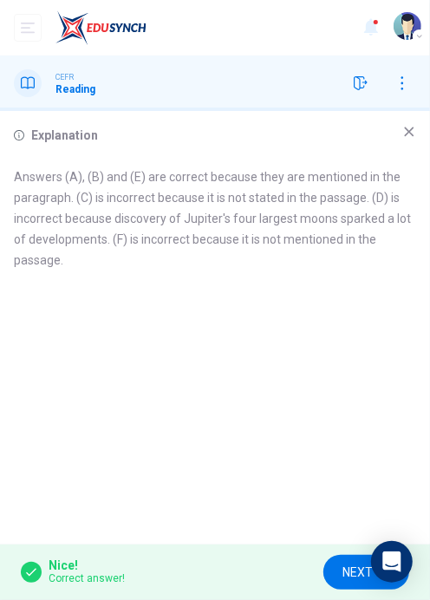
click at [406, 129] on icon at bounding box center [409, 132] width 14 height 14
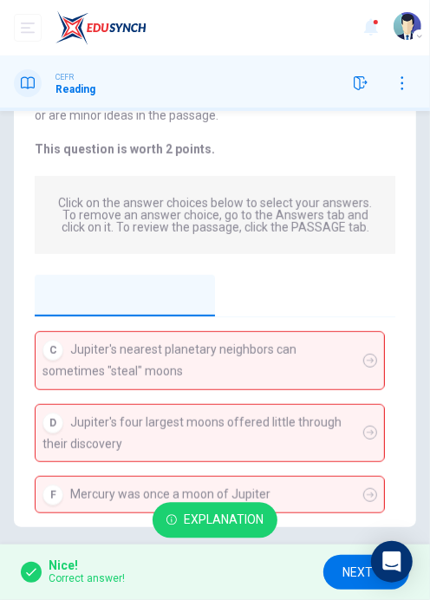
click at [342, 569] on button "NEXT" at bounding box center [367, 573] width 86 height 36
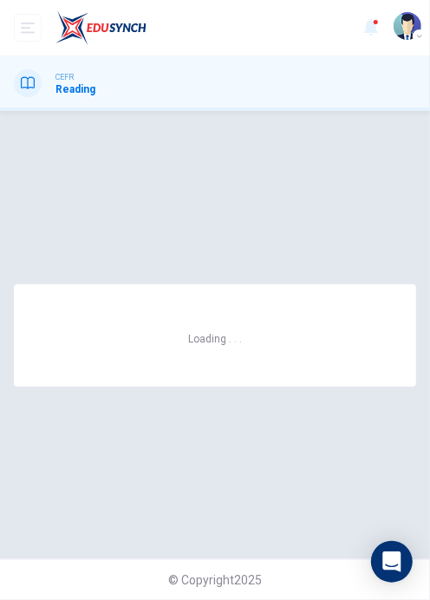
scroll to position [0, 0]
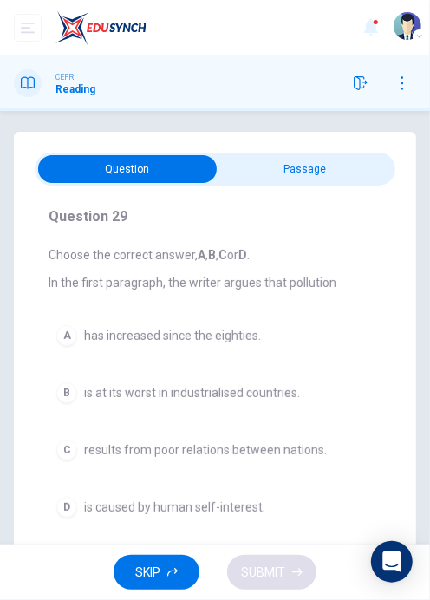
click at [316, 157] on input "checkbox" at bounding box center [127, 169] width 541 height 28
checkbox input "true"
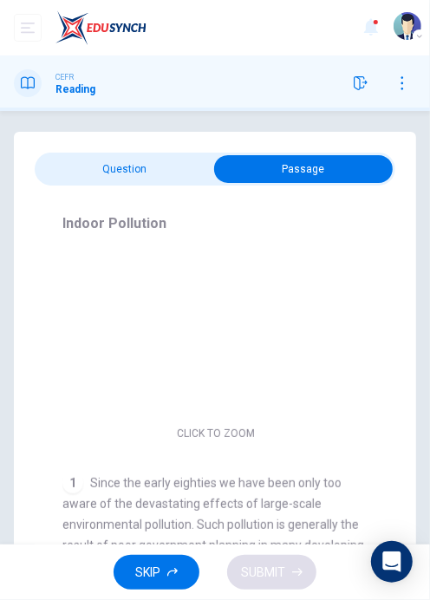
scroll to position [69, 0]
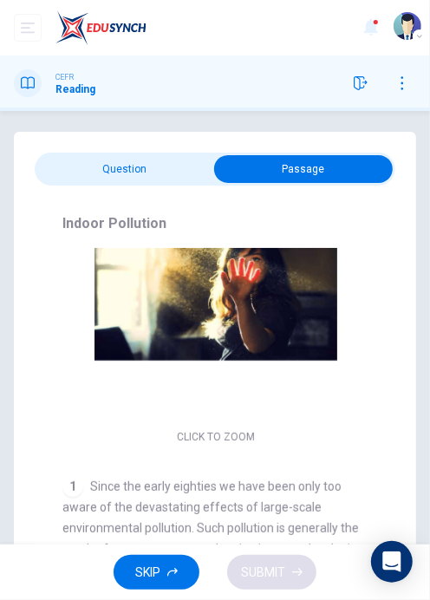
click at [369, 82] on button "button" at bounding box center [361, 83] width 28 height 28
